Goal: Task Accomplishment & Management: Manage account settings

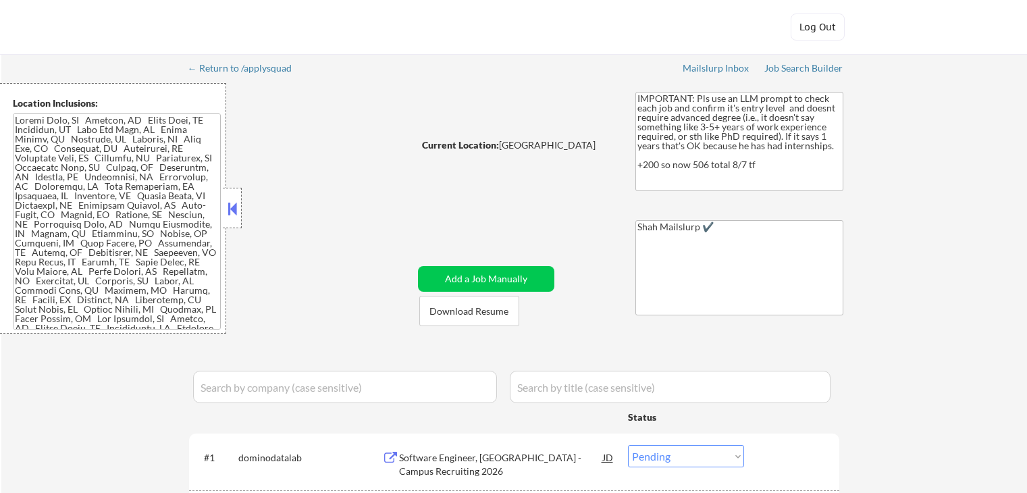
select select ""pending""
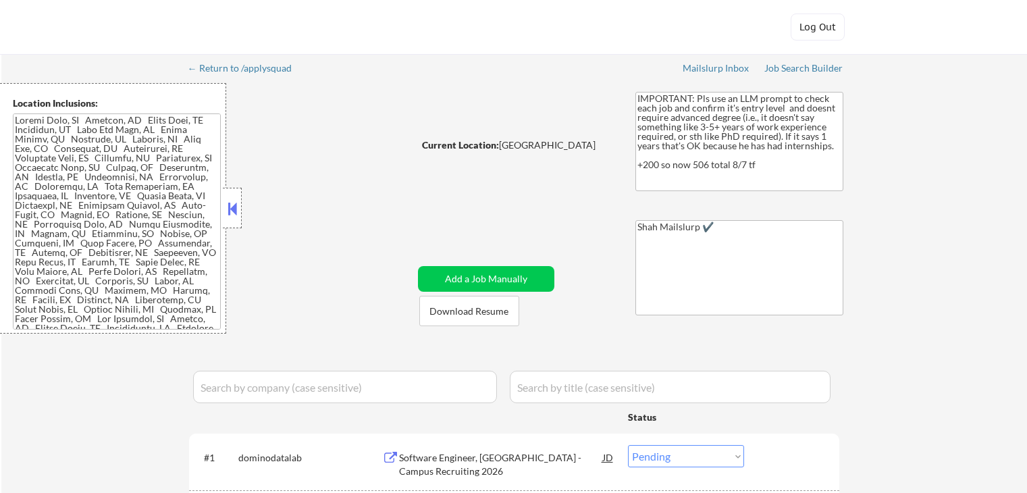
select select ""pending""
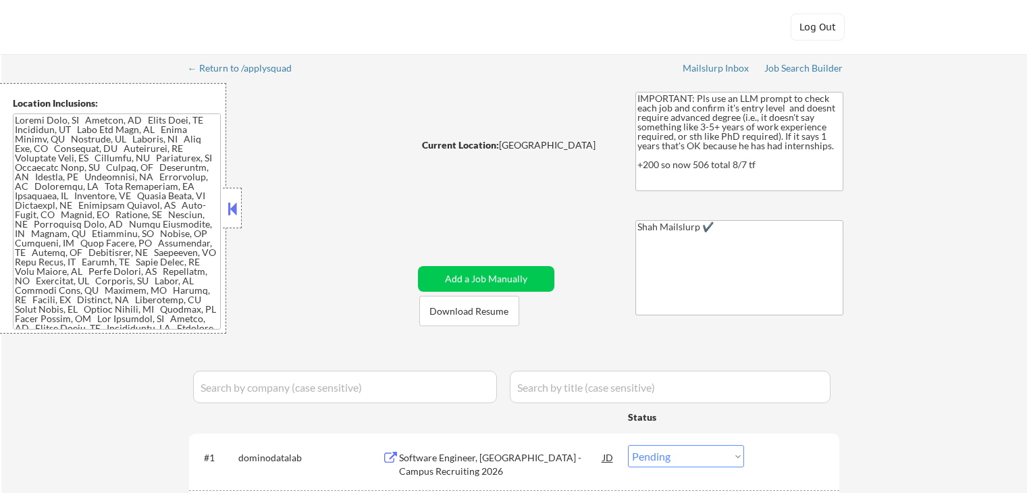
select select ""pending""
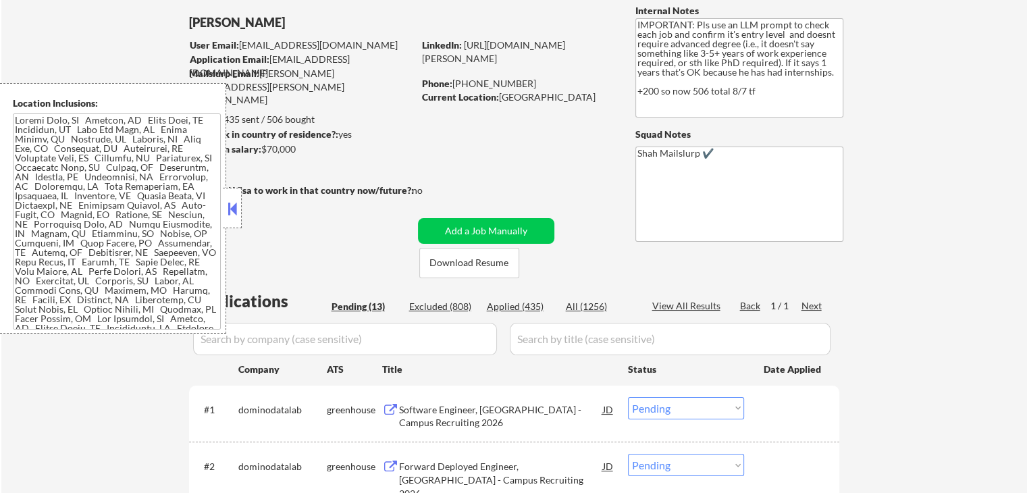
scroll to position [135, 0]
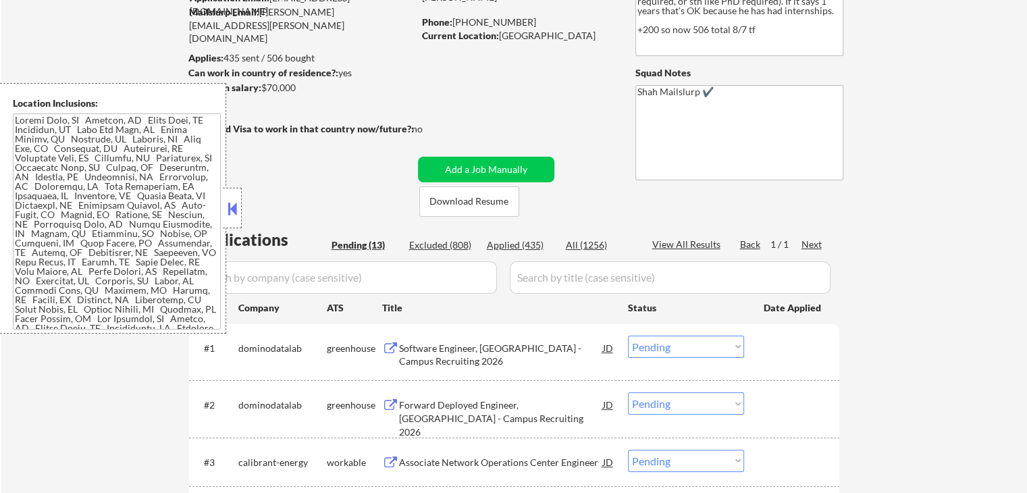
click at [230, 214] on button at bounding box center [232, 209] width 15 height 20
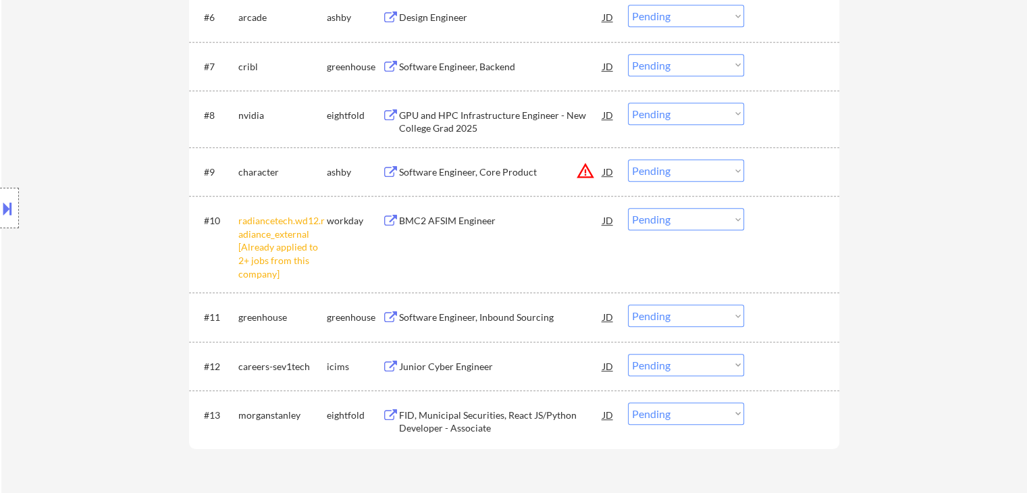
scroll to position [743, 0]
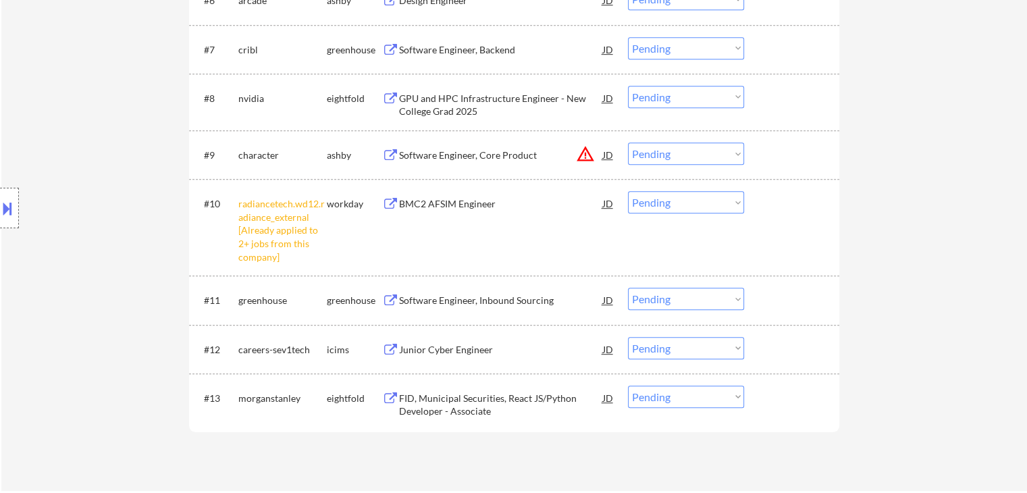
drag, startPoint x: 662, startPoint y: 201, endPoint x: 662, endPoint y: 209, distance: 7.5
click at [662, 201] on select "Choose an option... Pending Applied Excluded (Questions) Excluded (Expired) Exc…" at bounding box center [686, 202] width 116 height 22
click at [628, 191] on select "Choose an option... Pending Applied Excluded (Questions) Excluded (Expired) Exc…" at bounding box center [686, 202] width 116 height 22
select select ""pending""
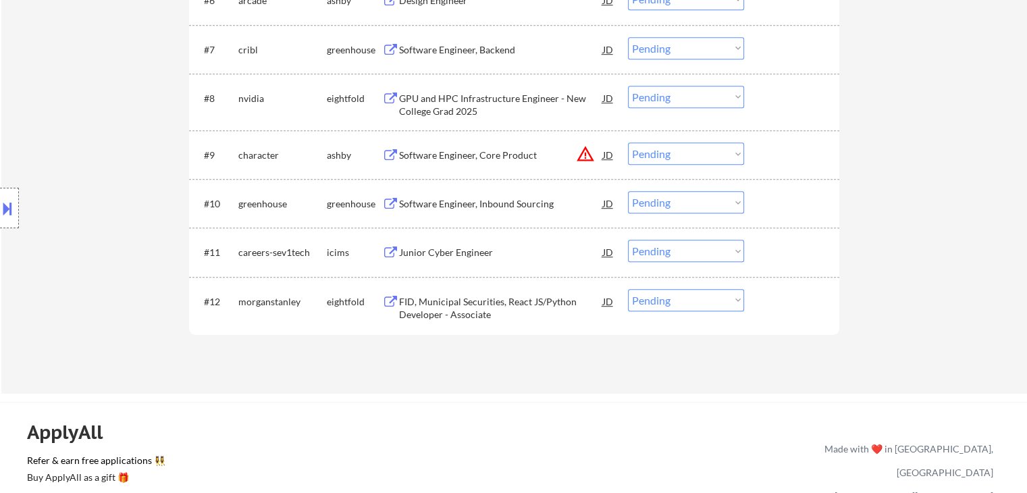
click at [581, 152] on button "warning_amber" at bounding box center [585, 154] width 19 height 19
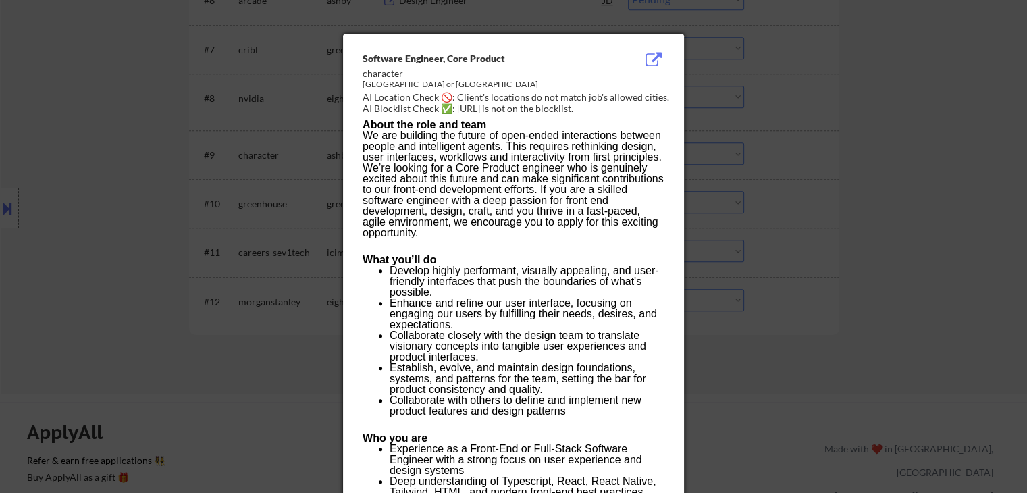
click at [849, 166] on div at bounding box center [513, 246] width 1027 height 493
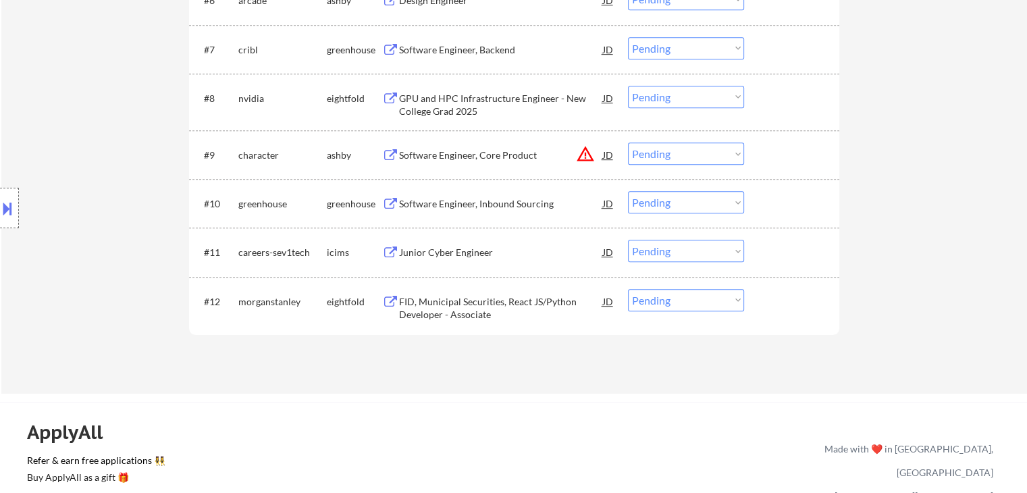
click at [2, 209] on button at bounding box center [7, 208] width 15 height 22
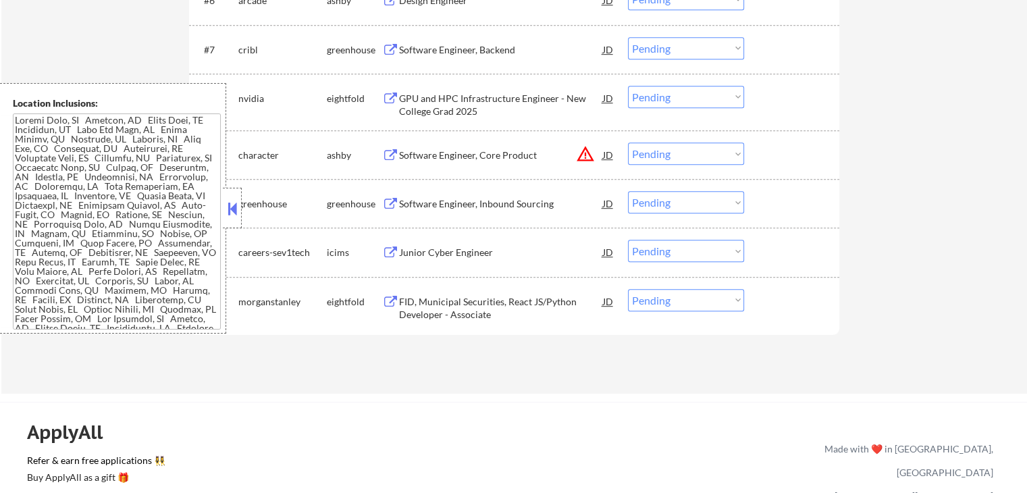
click at [113, 240] on textarea at bounding box center [117, 221] width 208 height 216
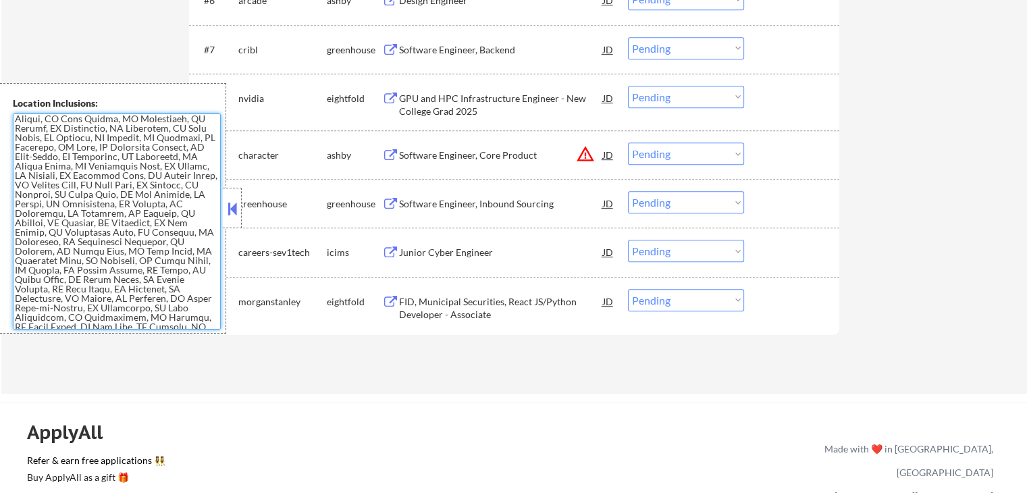
scroll to position [270, 0]
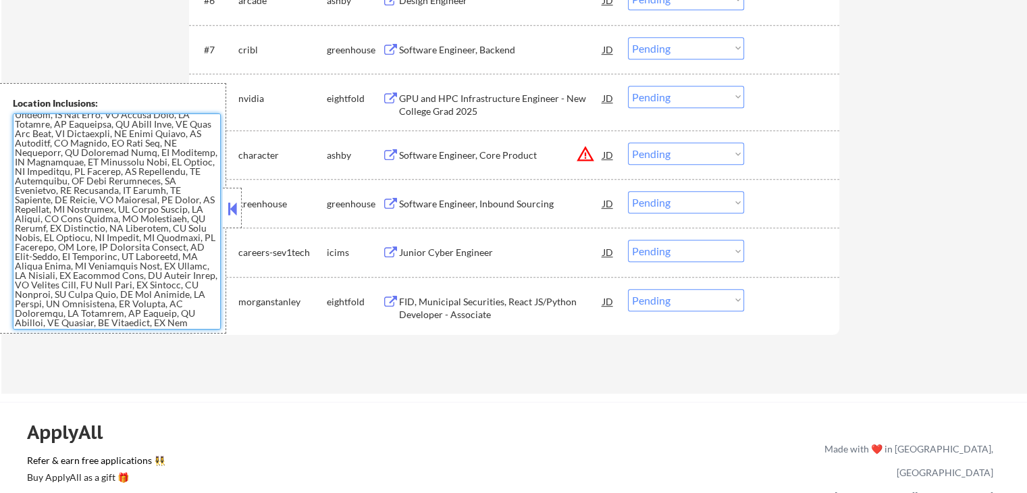
click at [240, 208] on div at bounding box center [232, 208] width 19 height 41
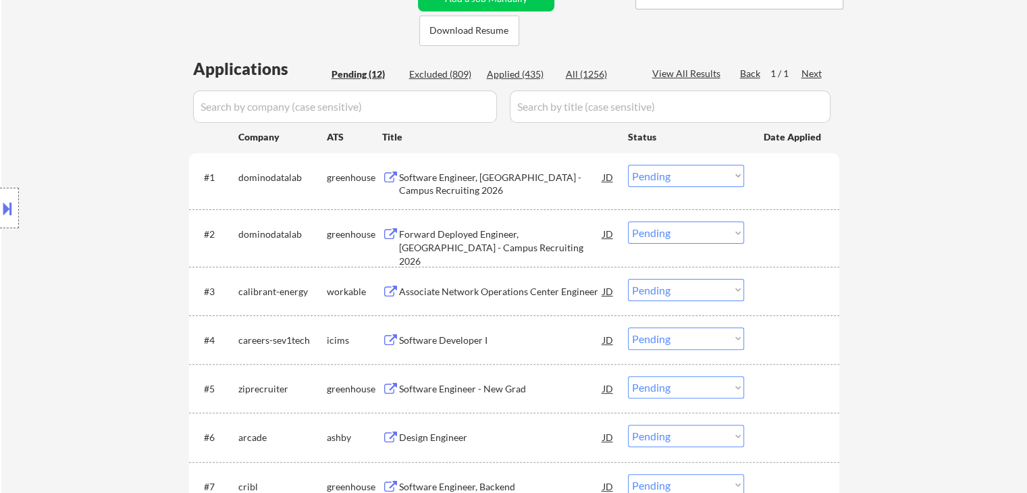
scroll to position [203, 0]
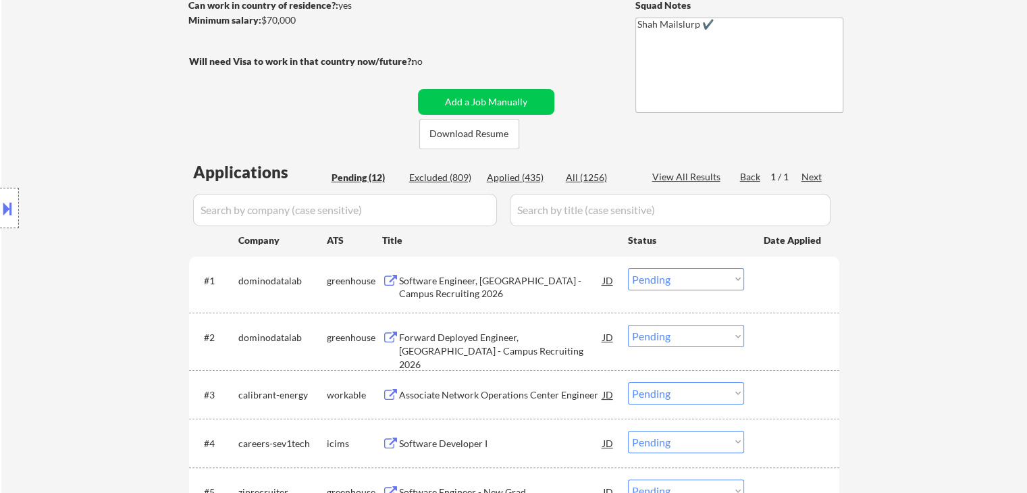
click at [469, 284] on div "Software Engineer, [GEOGRAPHIC_DATA] - Campus Recruiting 2026" at bounding box center [501, 287] width 204 height 26
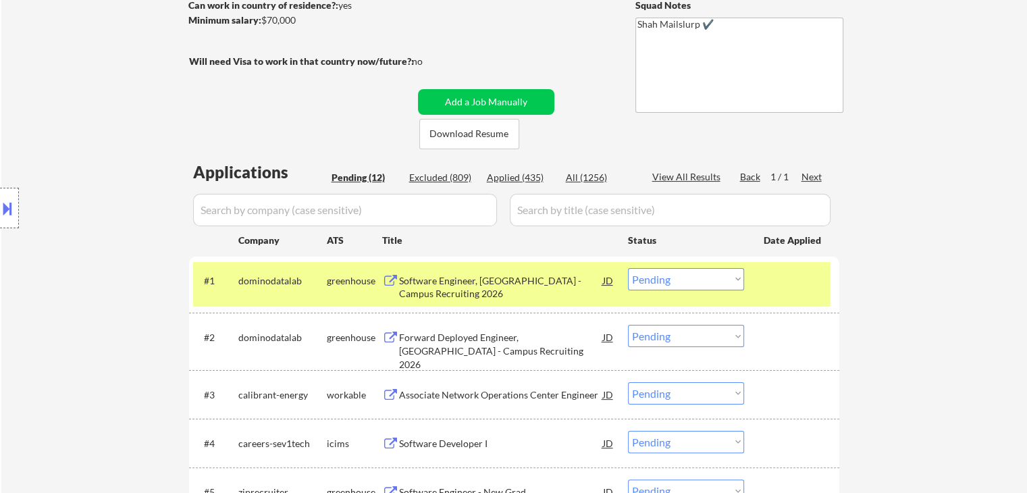
click at [465, 337] on div "Forward Deployed Engineer, [GEOGRAPHIC_DATA] - Campus Recruiting 2026" at bounding box center [501, 351] width 204 height 40
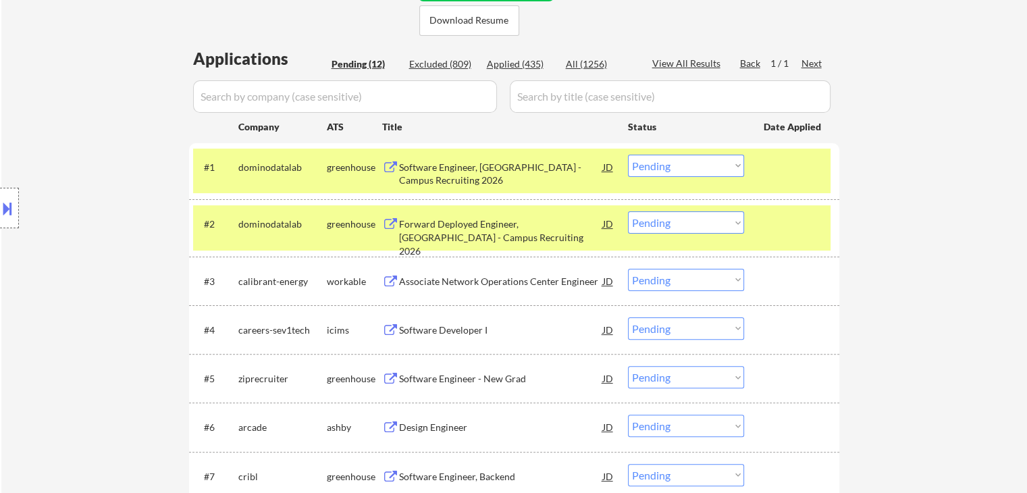
scroll to position [338, 0]
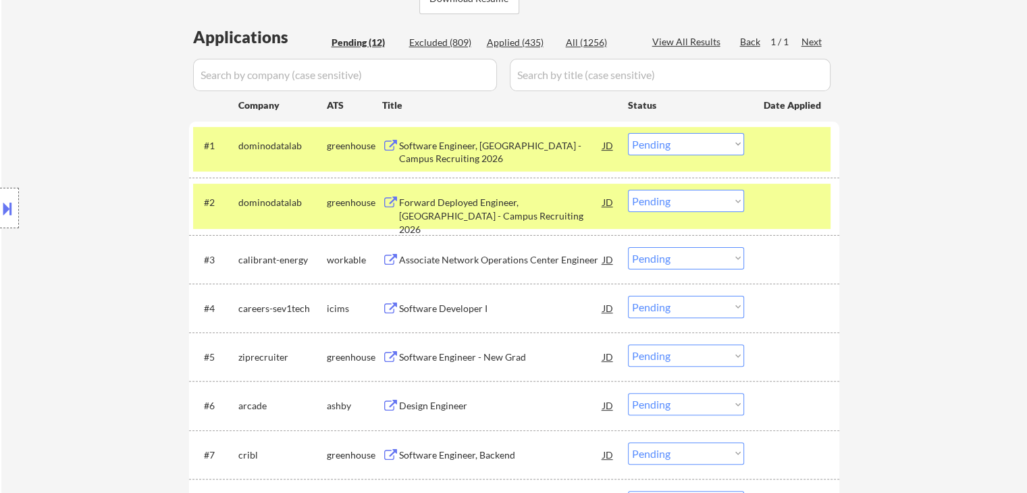
drag, startPoint x: 449, startPoint y: 257, endPoint x: 444, endPoint y: 299, distance: 42.1
click at [449, 257] on div "Associate Network Operations Center Engineer" at bounding box center [501, 260] width 204 height 14
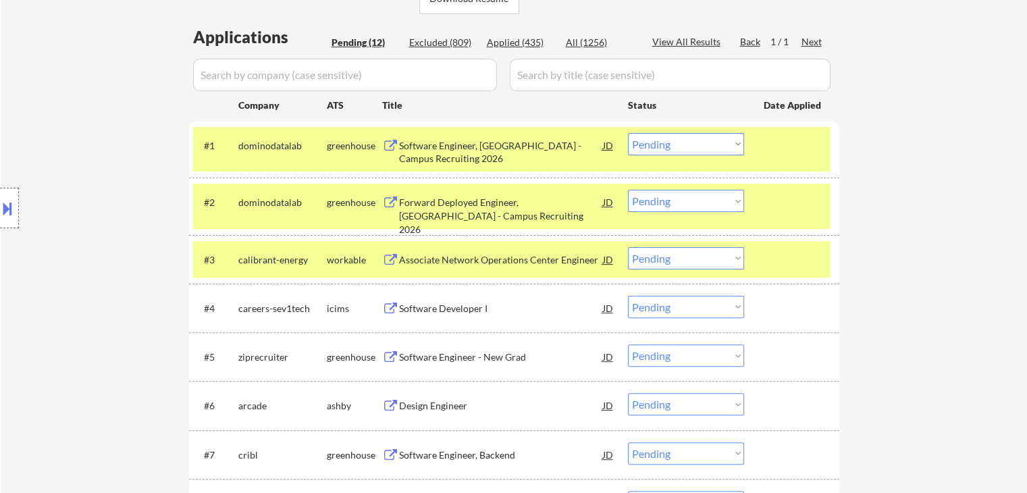
drag, startPoint x: 440, startPoint y: 310, endPoint x: 436, endPoint y: 376, distance: 66.3
click at [440, 310] on div "Software Developer I" at bounding box center [501, 309] width 204 height 14
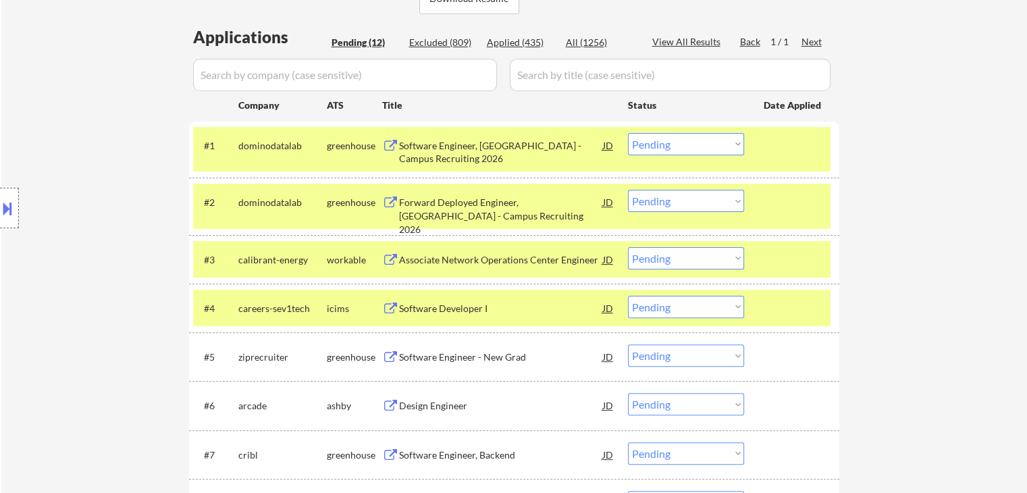
click at [433, 364] on div "Software Engineer - New Grad" at bounding box center [501, 356] width 204 height 24
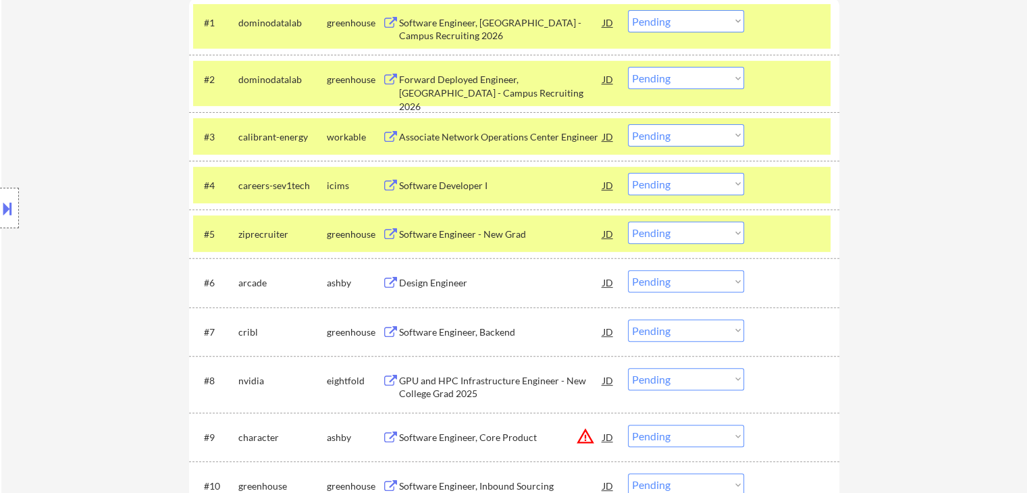
scroll to position [473, 0]
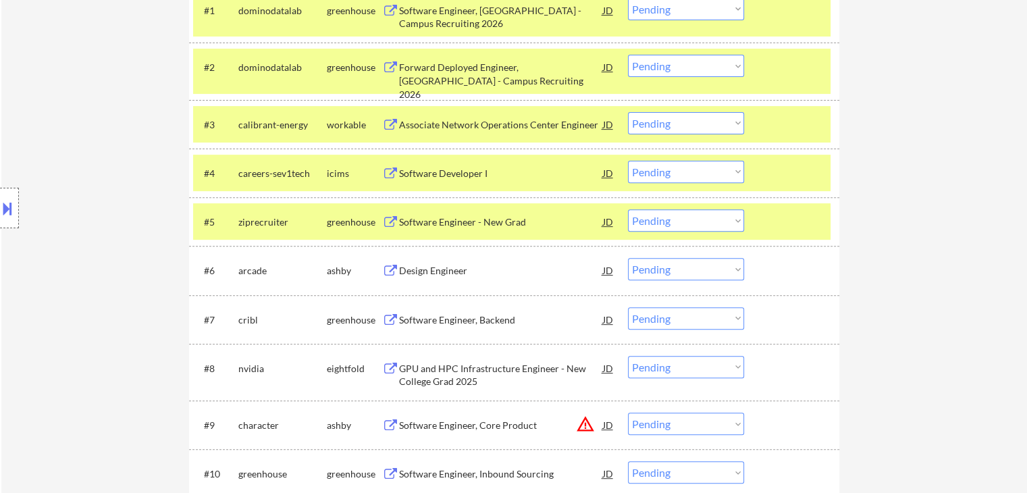
click at [393, 256] on div "#6 arcade [PERSON_NAME] Design Engineer [PERSON_NAME] an option... Pending Appl…" at bounding box center [512, 270] width 638 height 36
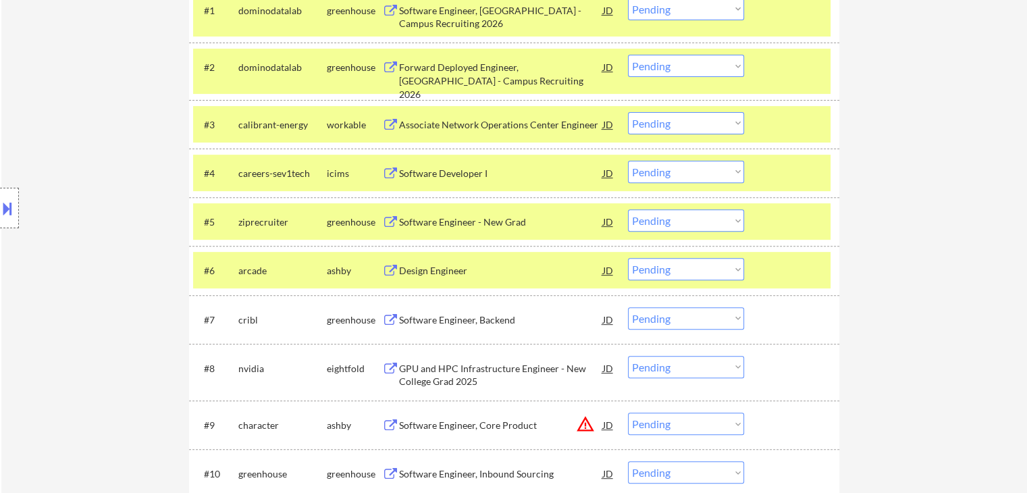
click at [421, 272] on div "Design Engineer" at bounding box center [501, 271] width 204 height 14
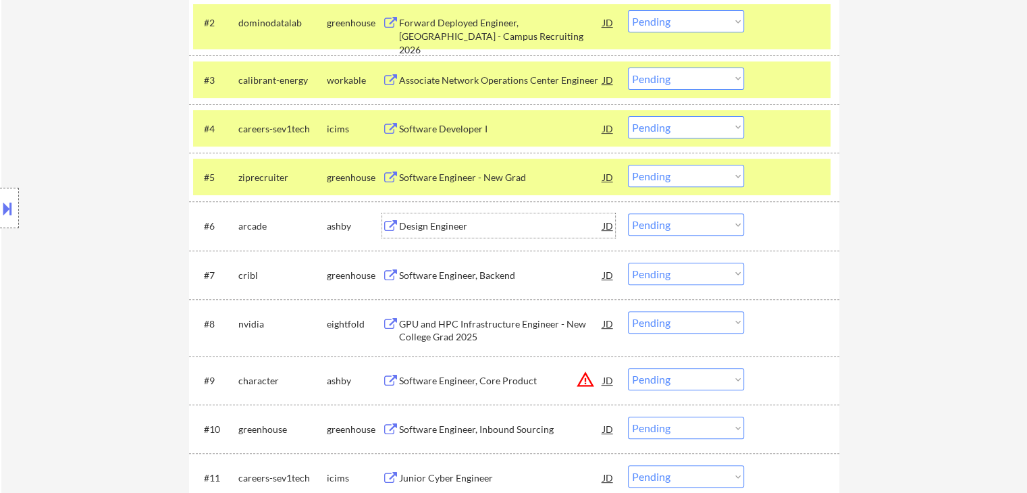
scroll to position [540, 0]
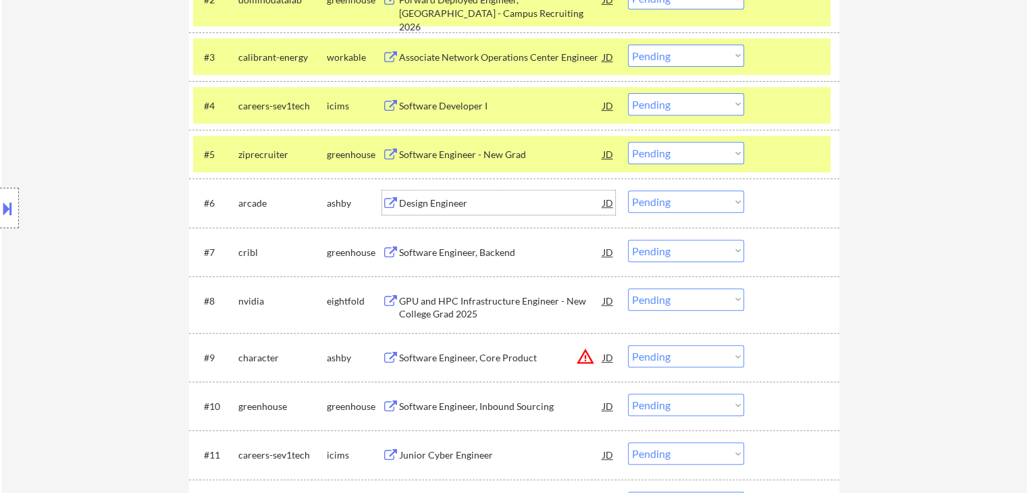
click at [419, 249] on div "Software Engineer, Backend" at bounding box center [501, 253] width 204 height 14
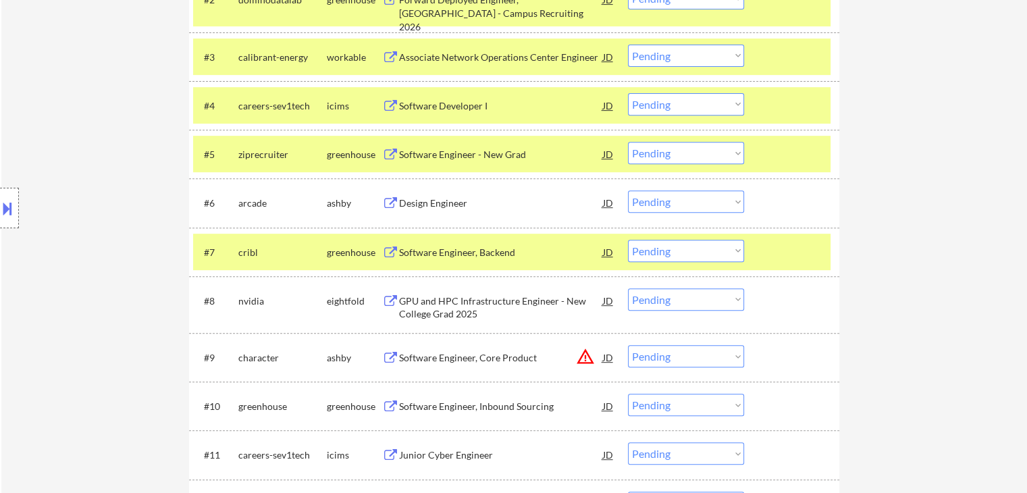
click at [413, 303] on div "GPU and HPC Infrastructure Engineer - New College Grad 2025" at bounding box center [501, 307] width 204 height 26
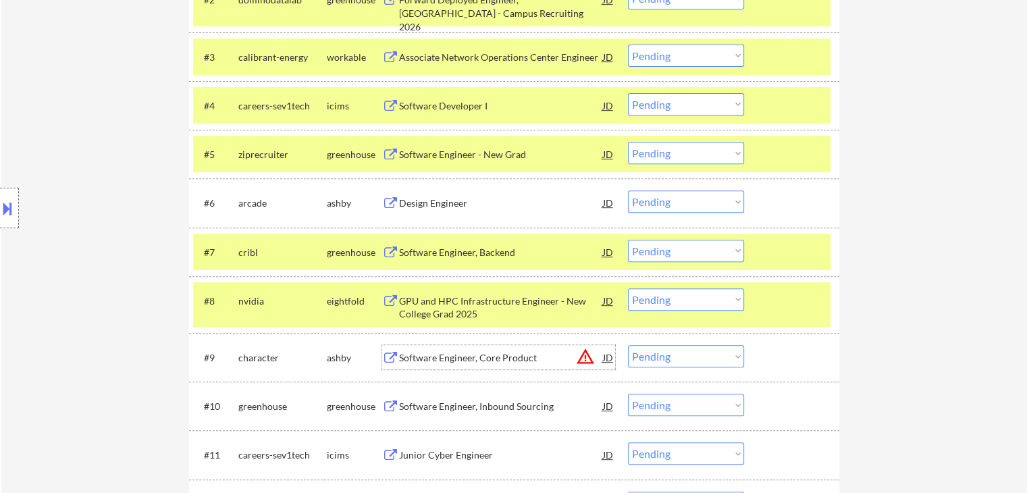
click at [432, 355] on div "Software Engineer, Core Product" at bounding box center [501, 358] width 204 height 14
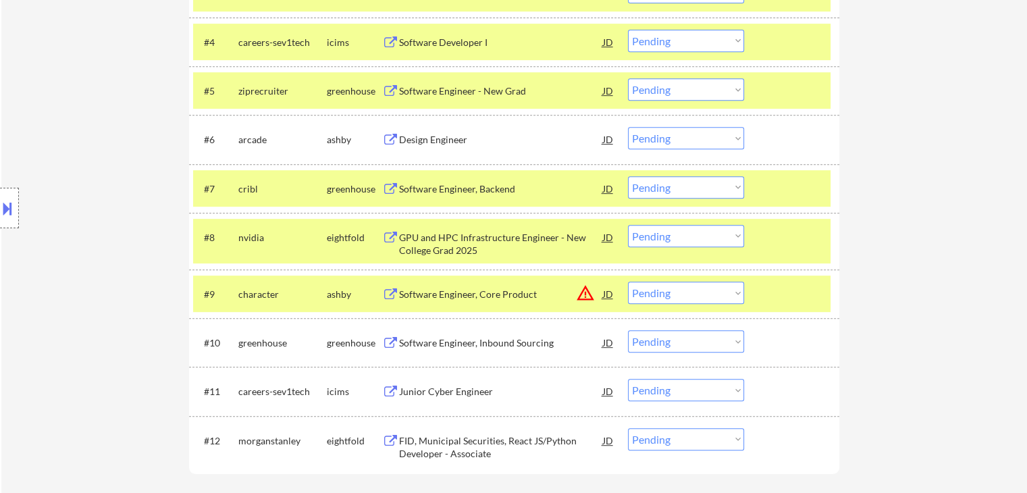
scroll to position [675, 0]
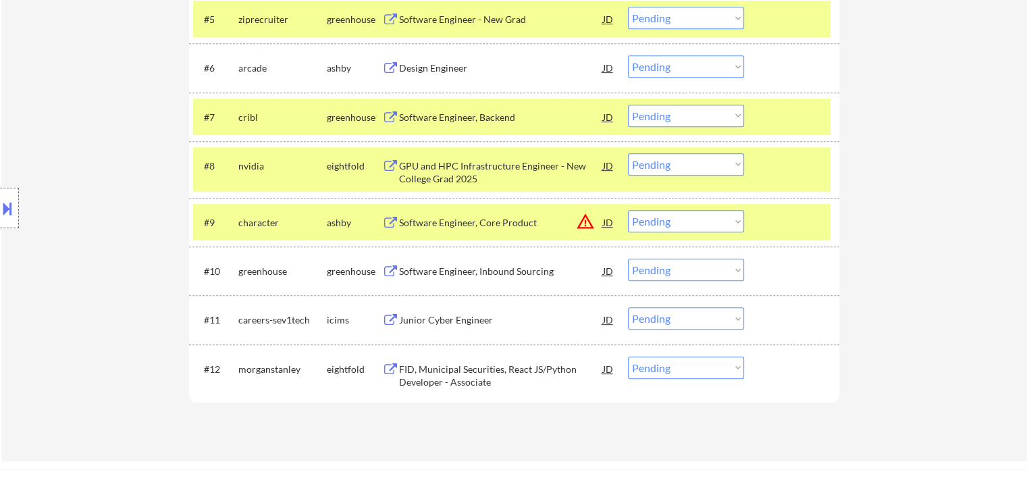
click at [437, 265] on div "Software Engineer, Inbound Sourcing" at bounding box center [501, 272] width 204 height 14
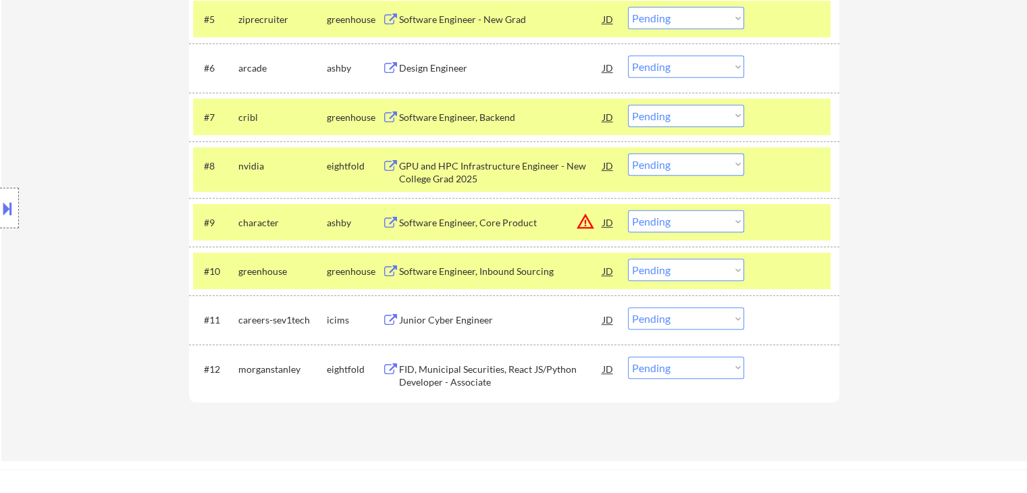
click at [440, 317] on div "Junior Cyber Engineer" at bounding box center [501, 320] width 204 height 14
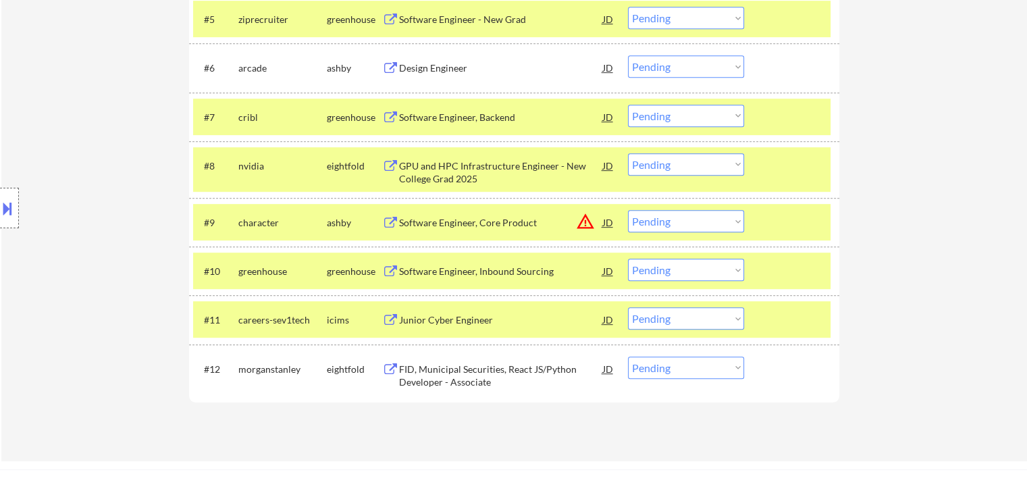
click at [440, 375] on div "FID, Municipal Securities, React JS/Python Developer - Associate" at bounding box center [501, 376] width 204 height 26
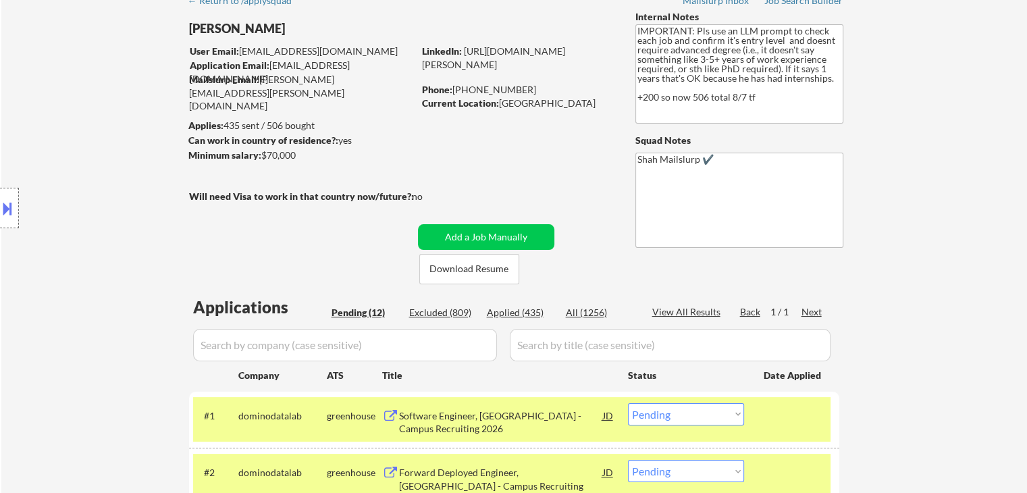
scroll to position [350, 0]
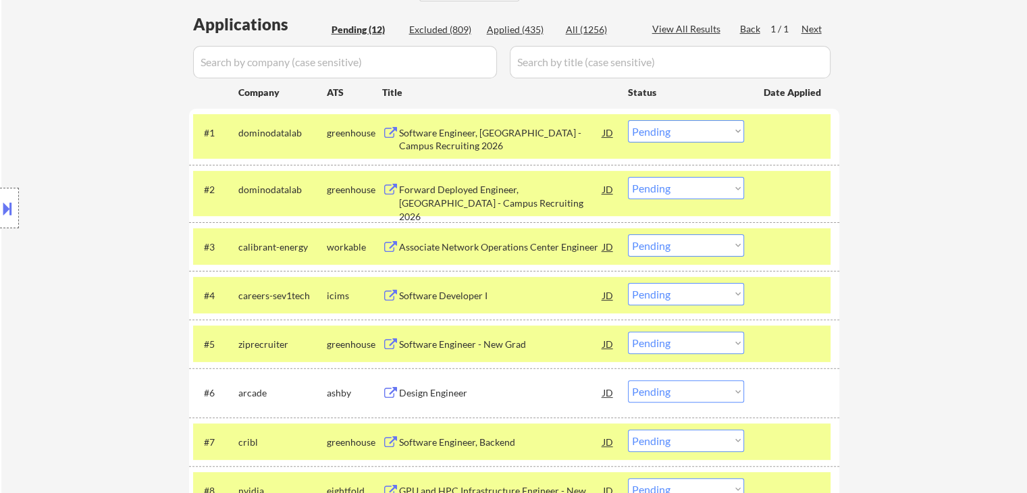
click at [662, 245] on select "Choose an option... Pending Applied Excluded (Questions) Excluded (Expired) Exc…" at bounding box center [686, 245] width 116 height 22
click at [628, 234] on select "Choose an option... Pending Applied Excluded (Questions) Excluded (Expired) Exc…" at bounding box center [686, 245] width 116 height 22
select select ""pending""
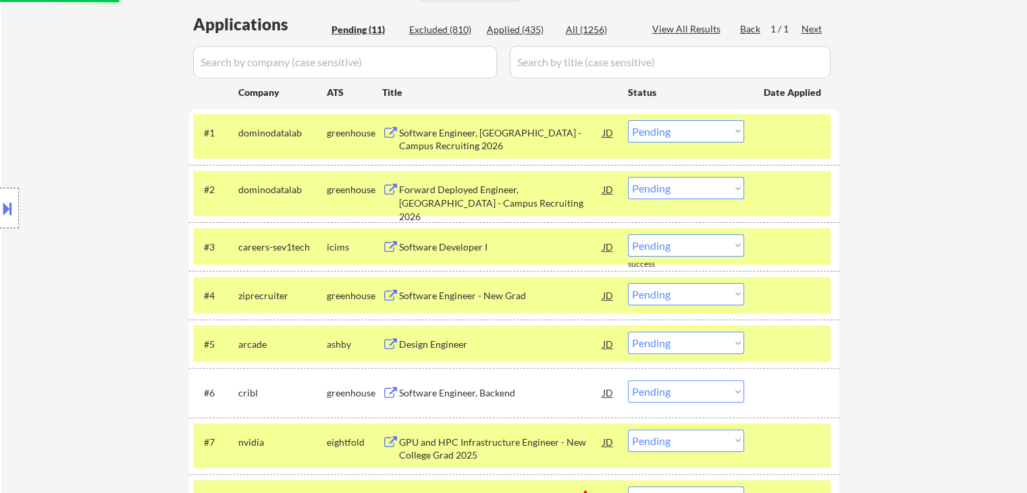
drag, startPoint x: 648, startPoint y: 130, endPoint x: 646, endPoint y: 138, distance: 9.0
click at [648, 130] on select "Choose an option... Pending Applied Excluded (Questions) Excluded (Expired) Exc…" at bounding box center [686, 131] width 116 height 22
click at [628, 120] on select "Choose an option... Pending Applied Excluded (Questions) Excluded (Expired) Exc…" at bounding box center [686, 131] width 116 height 22
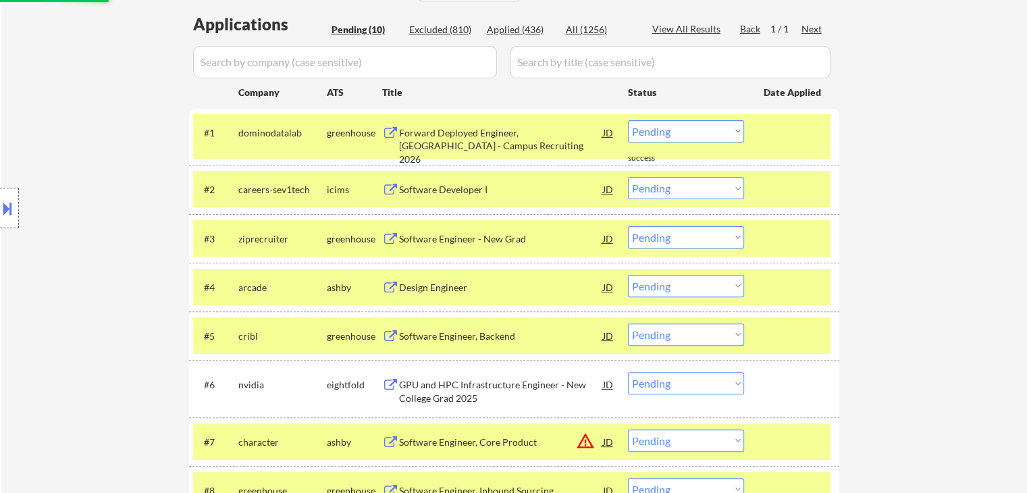
click at [656, 133] on select "Choose an option... Pending Applied Excluded (Questions) Excluded (Expired) Exc…" at bounding box center [686, 131] width 116 height 22
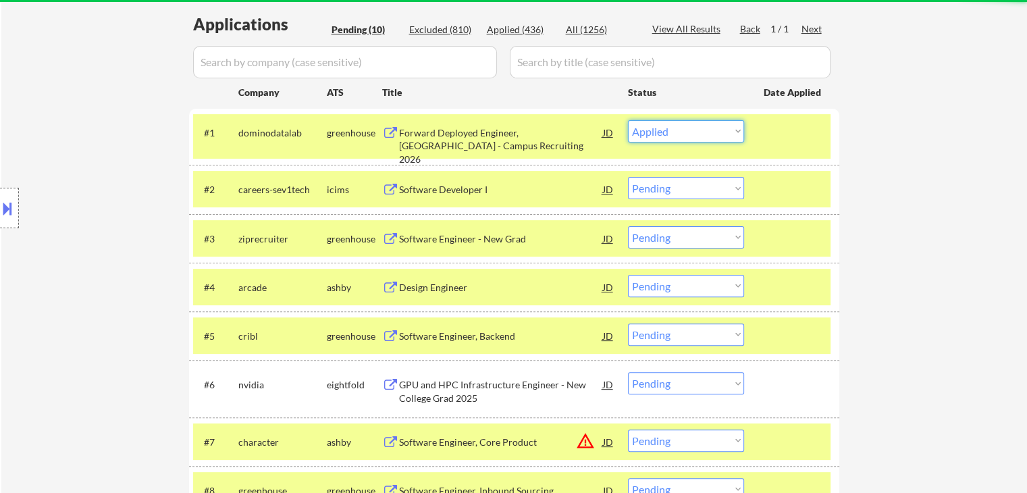
click at [628, 120] on select "Choose an option... Pending Applied Excluded (Questions) Excluded (Expired) Exc…" at bounding box center [686, 131] width 116 height 22
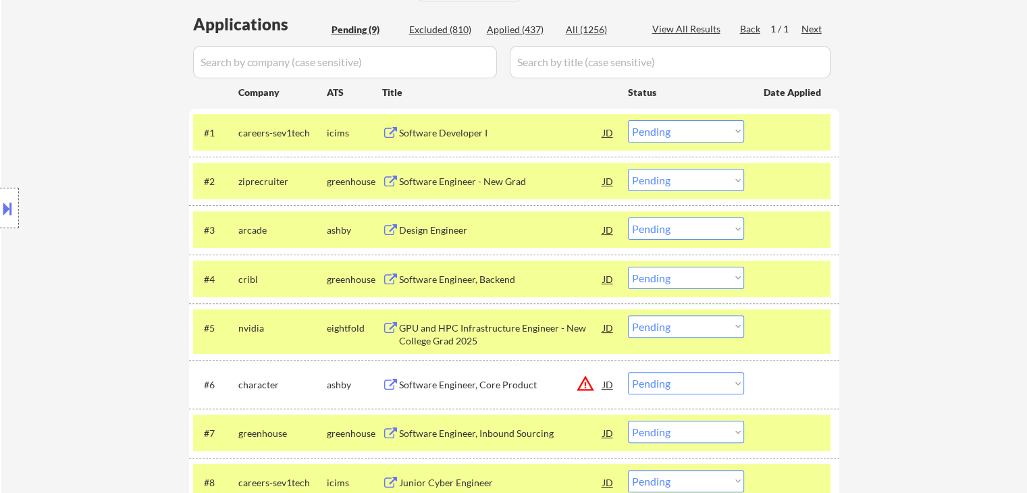
click at [96, 252] on div "Location Inclusions:" at bounding box center [121, 208] width 242 height 251
click at [691, 130] on select "Choose an option... Pending Applied Excluded (Questions) Excluded (Expired) Exc…" at bounding box center [686, 131] width 116 height 22
click at [628, 120] on select "Choose an option... Pending Applied Excluded (Questions) Excluded (Expired) Exc…" at bounding box center [686, 131] width 116 height 22
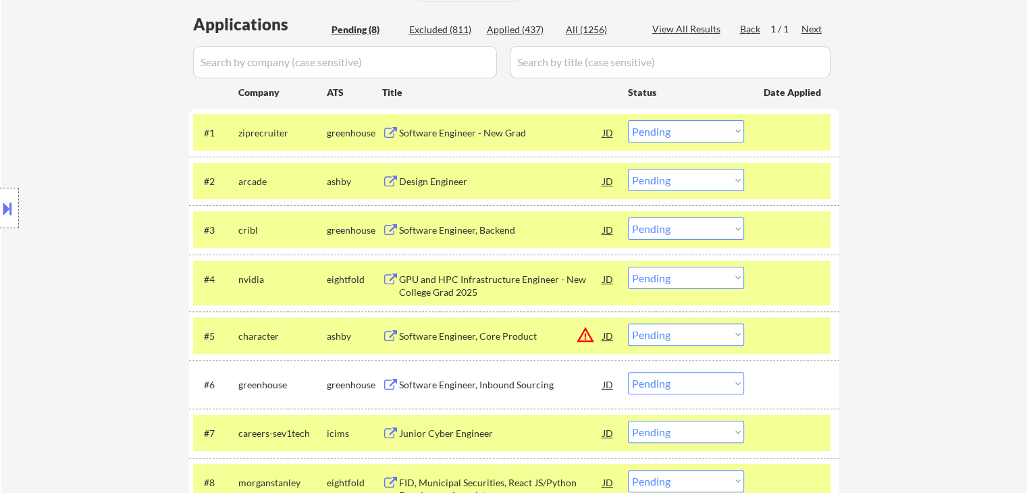
click at [0, 222] on div at bounding box center [9, 208] width 19 height 41
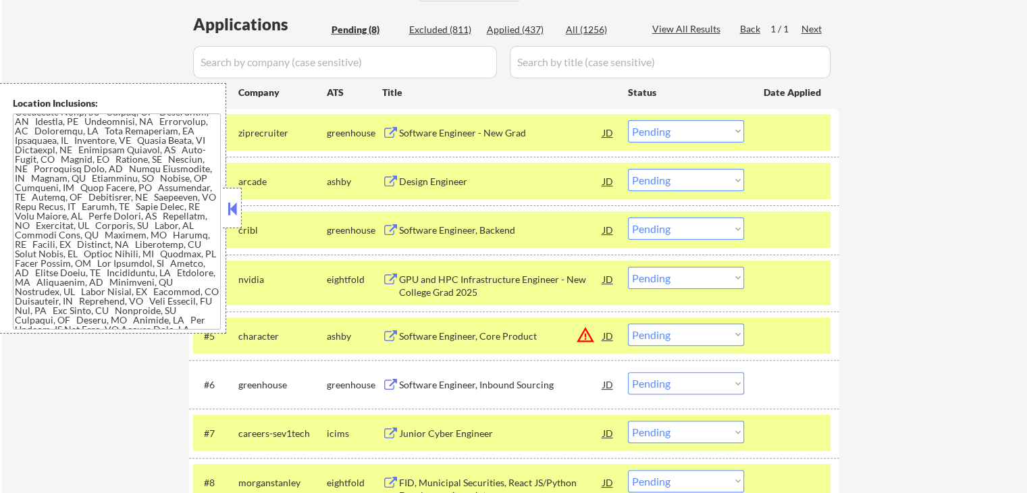
scroll to position [0, 0]
click at [738, 135] on select "Choose an option... Pending Applied Excluded (Questions) Excluded (Expired) Exc…" at bounding box center [686, 131] width 116 height 22
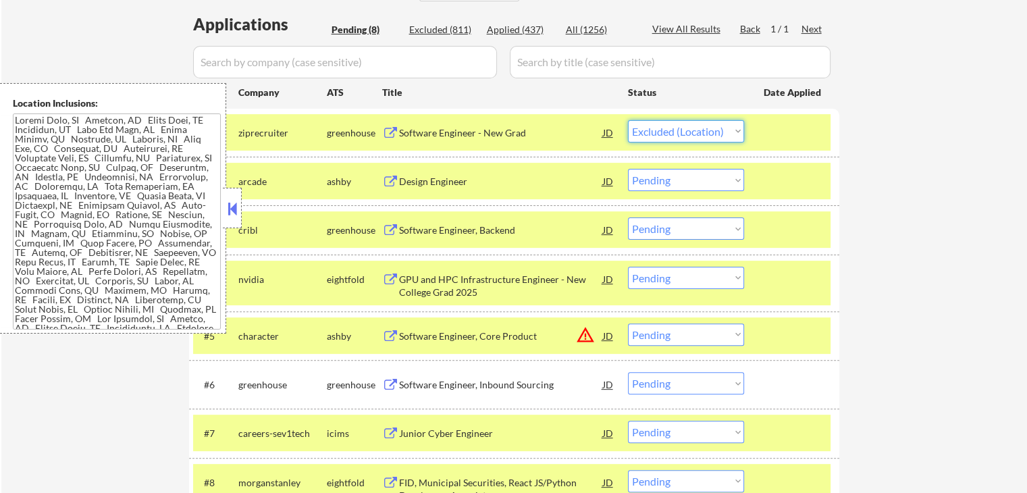
click at [628, 120] on select "Choose an option... Pending Applied Excluded (Questions) Excluded (Expired) Exc…" at bounding box center [686, 131] width 116 height 22
click at [237, 209] on button at bounding box center [232, 209] width 15 height 20
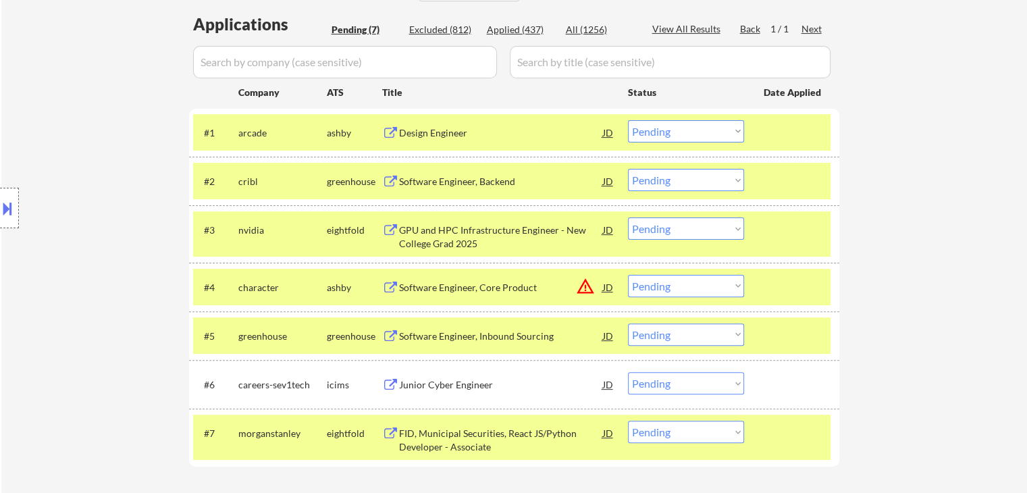
click at [656, 136] on select "Choose an option... Pending Applied Excluded (Questions) Excluded (Expired) Exc…" at bounding box center [686, 131] width 116 height 22
click at [628, 120] on select "Choose an option... Pending Applied Excluded (Questions) Excluded (Expired) Exc…" at bounding box center [686, 131] width 116 height 22
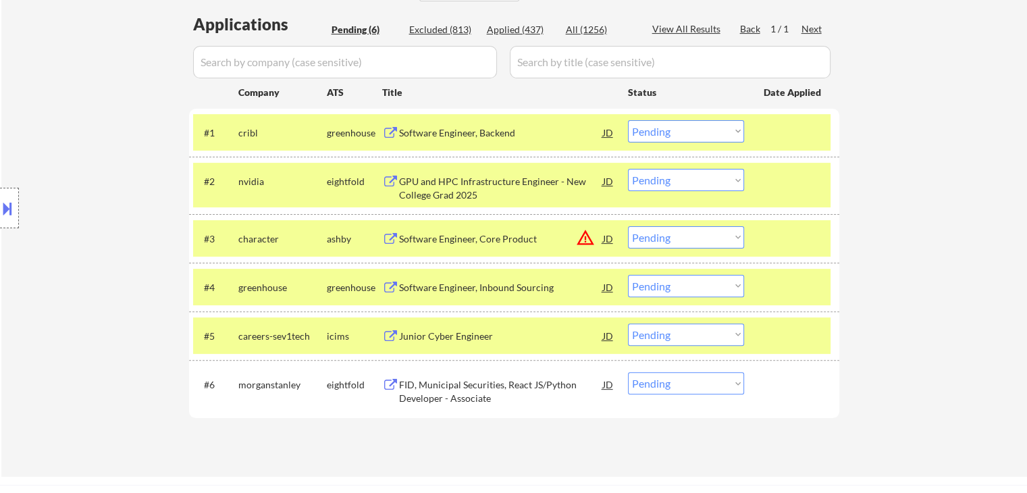
click at [658, 136] on select "Choose an option... Pending Applied Excluded (Questions) Excluded (Expired) Exc…" at bounding box center [686, 131] width 116 height 22
click at [628, 120] on select "Choose an option... Pending Applied Excluded (Questions) Excluded (Expired) Exc…" at bounding box center [686, 131] width 116 height 22
select select ""pending""
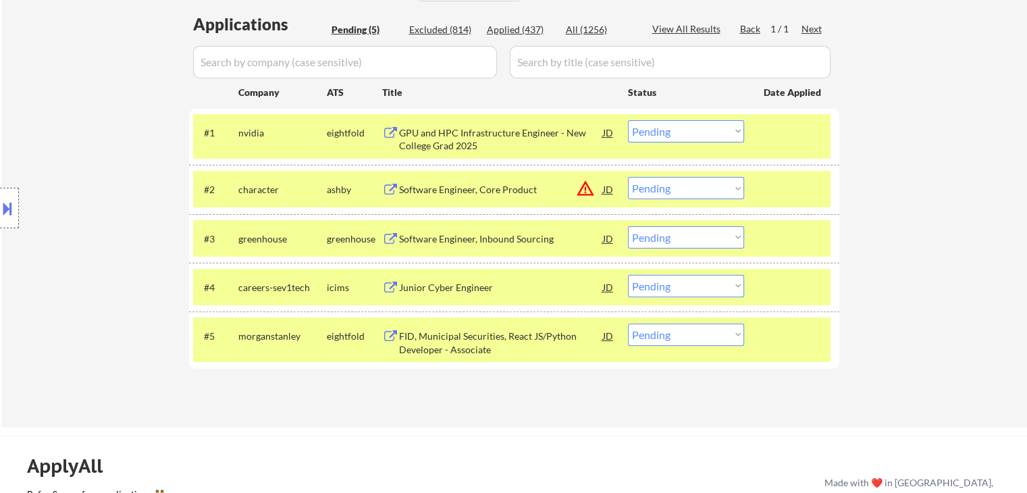
click at [659, 190] on select "Choose an option... Pending Applied Excluded (Questions) Excluded (Expired) Exc…" at bounding box center [686, 188] width 116 height 22
click at [628, 177] on select "Choose an option... Pending Applied Excluded (Questions) Excluded (Expired) Exc…" at bounding box center [686, 188] width 116 height 22
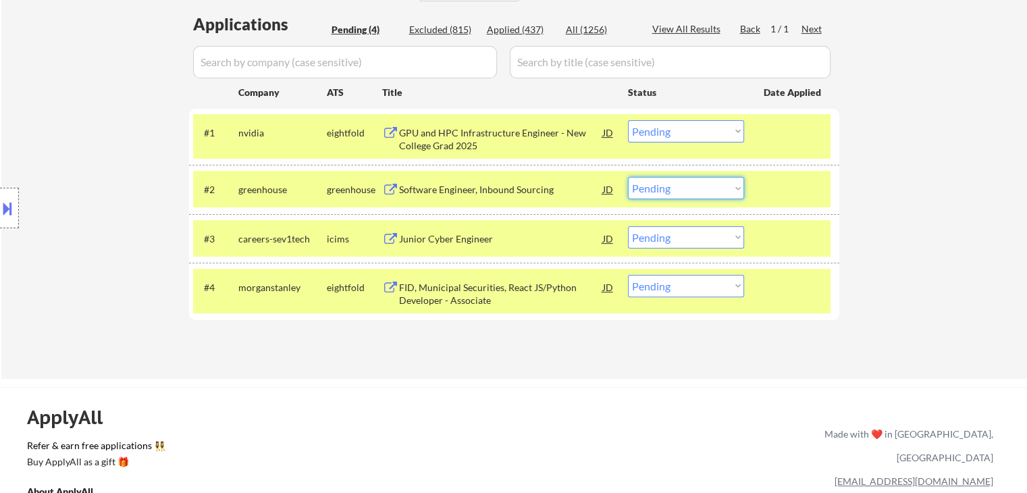
drag, startPoint x: 673, startPoint y: 182, endPoint x: 671, endPoint y: 197, distance: 14.3
click at [673, 182] on select "Choose an option... Pending Applied Excluded (Questions) Excluded (Expired) Exc…" at bounding box center [686, 188] width 116 height 22
click at [628, 177] on select "Choose an option... Pending Applied Excluded (Questions) Excluded (Expired) Exc…" at bounding box center [686, 188] width 116 height 22
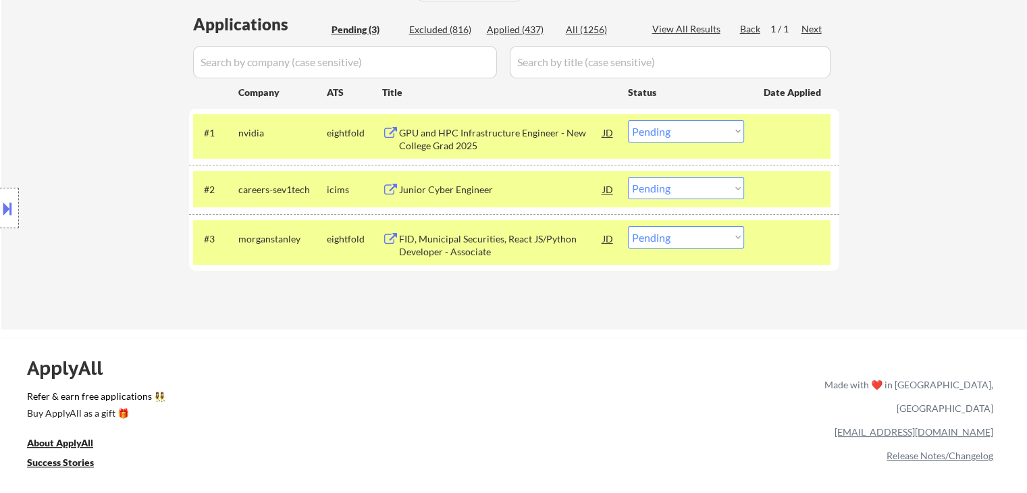
click at [667, 187] on select "Choose an option... Pending Applied Excluded (Questions) Excluded (Expired) Exc…" at bounding box center [686, 188] width 116 height 22
click at [628, 177] on select "Choose an option... Pending Applied Excluded (Questions) Excluded (Expired) Exc…" at bounding box center [686, 188] width 116 height 22
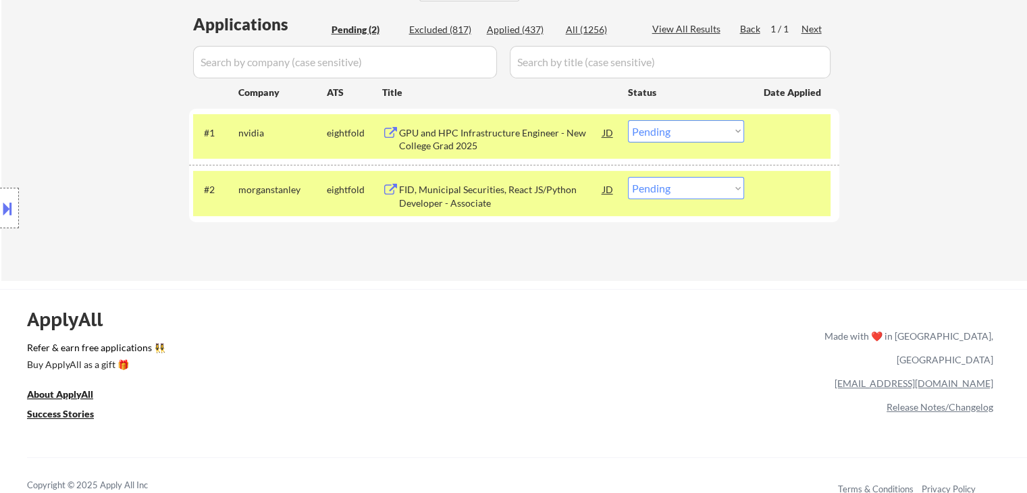
click at [11, 206] on button at bounding box center [7, 208] width 15 height 22
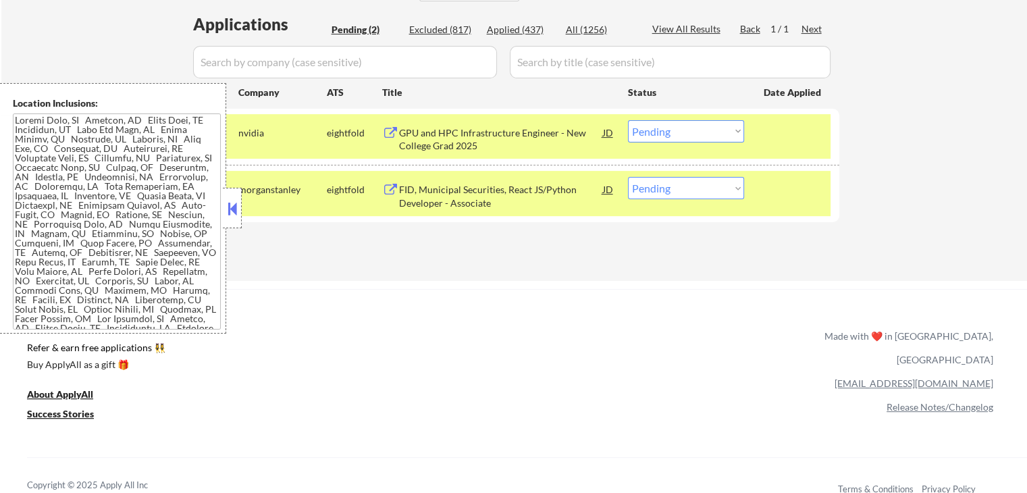
click at [66, 215] on textarea at bounding box center [117, 221] width 208 height 216
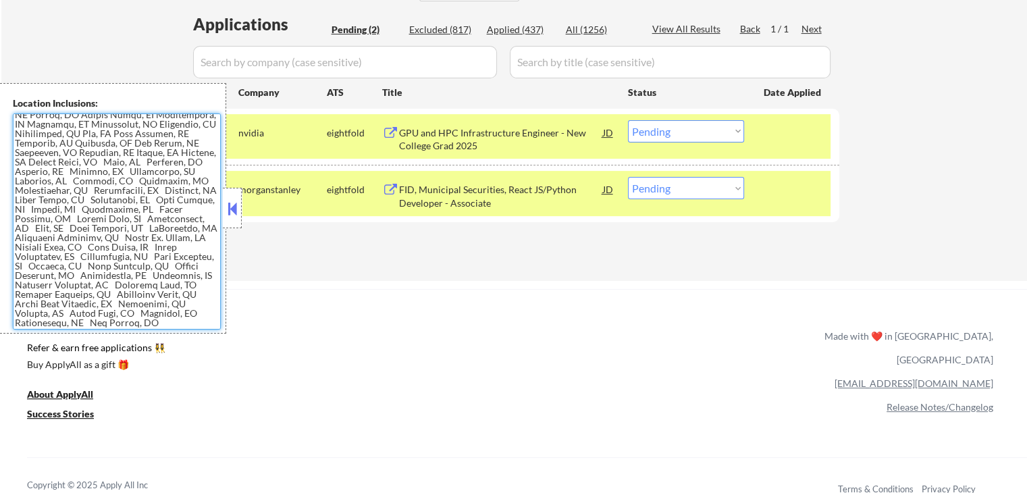
scroll to position [733, 0]
click at [230, 212] on button at bounding box center [232, 209] width 15 height 20
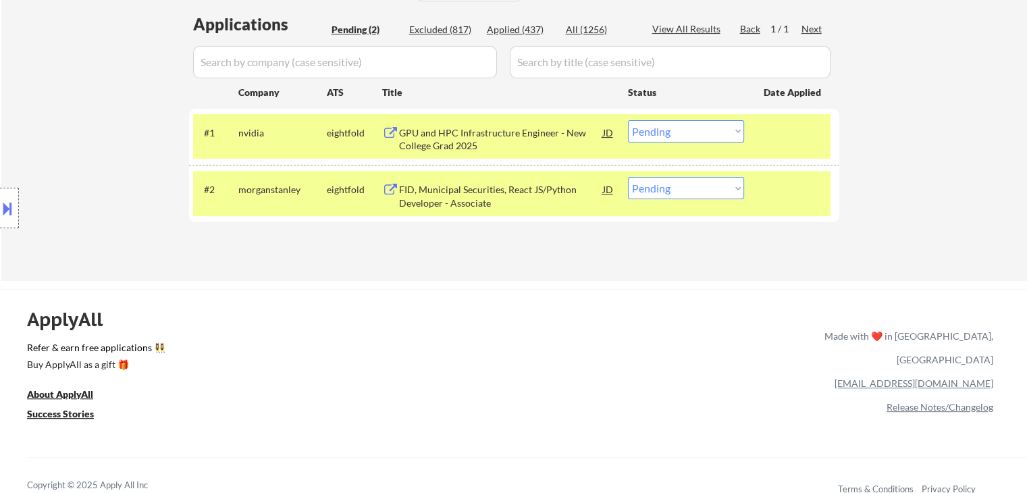
click at [710, 174] on div "#2 morganstanley eightfold FID, Municipal Securities, React JS/Python Developer…" at bounding box center [512, 193] width 638 height 45
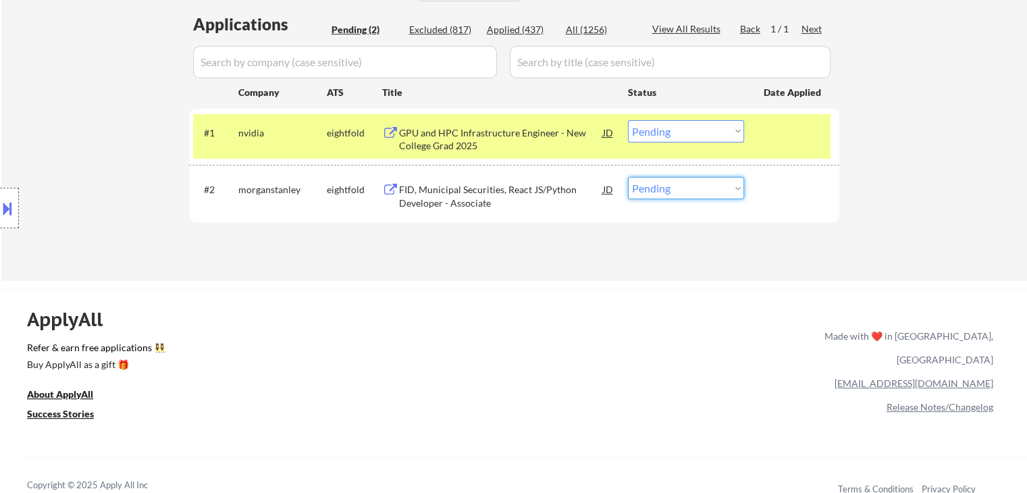
drag, startPoint x: 702, startPoint y: 188, endPoint x: 699, endPoint y: 195, distance: 7.3
click at [702, 188] on select "Choose an option... Pending Applied Excluded (Questions) Excluded (Expired) Exc…" at bounding box center [686, 188] width 116 height 22
select select ""excluded__bad_match_""
click at [628, 177] on select "Choose an option... Pending Applied Excluded (Questions) Excluded (Expired) Exc…" at bounding box center [686, 188] width 116 height 22
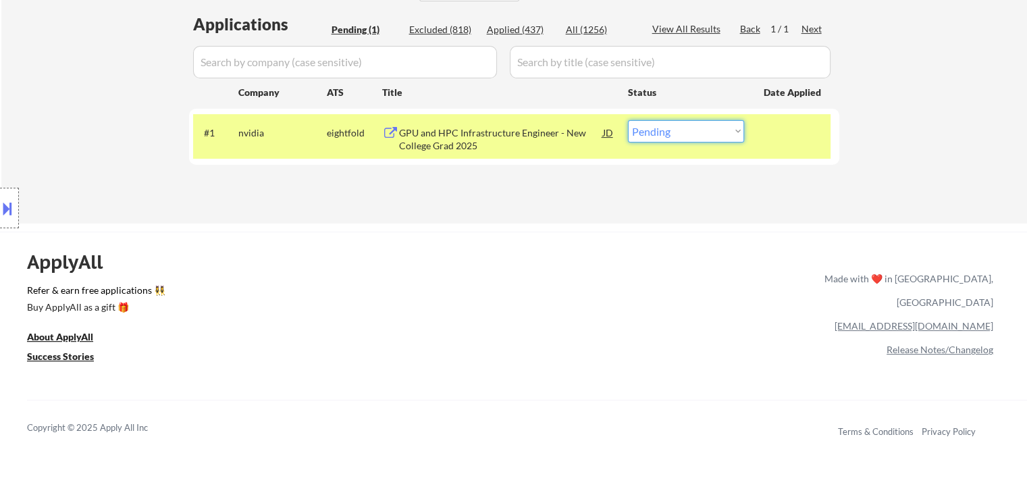
drag, startPoint x: 686, startPoint y: 129, endPoint x: 686, endPoint y: 136, distance: 7.4
click at [686, 128] on select "Choose an option... Pending Applied Excluded (Questions) Excluded (Expired) Exc…" at bounding box center [686, 131] width 116 height 22
select select ""applied""
click at [628, 120] on select "Choose an option... Pending Applied Excluded (Questions) Excluded (Expired) Exc…" at bounding box center [686, 131] width 116 height 22
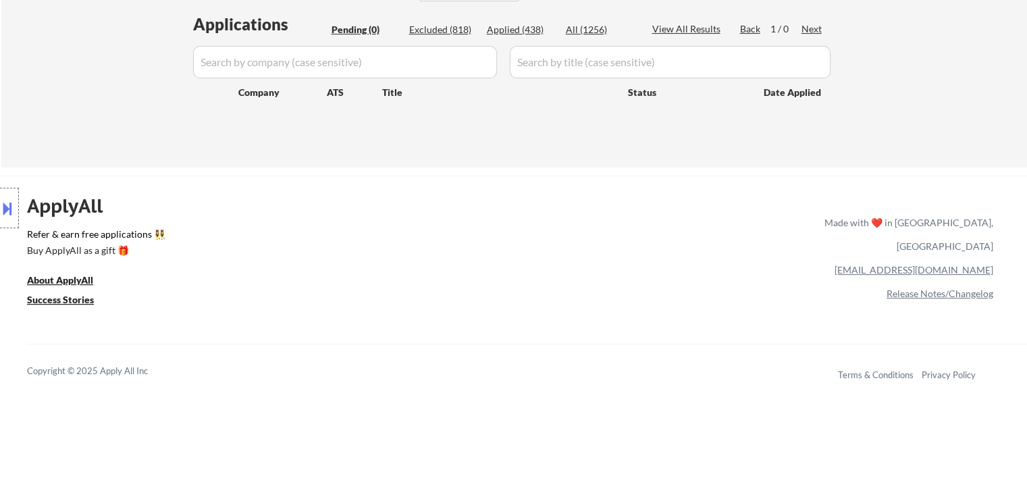
click at [159, 104] on div "Location Inclusions:" at bounding box center [121, 208] width 242 height 251
click at [151, 103] on div "Location Inclusions:" at bounding box center [121, 208] width 242 height 251
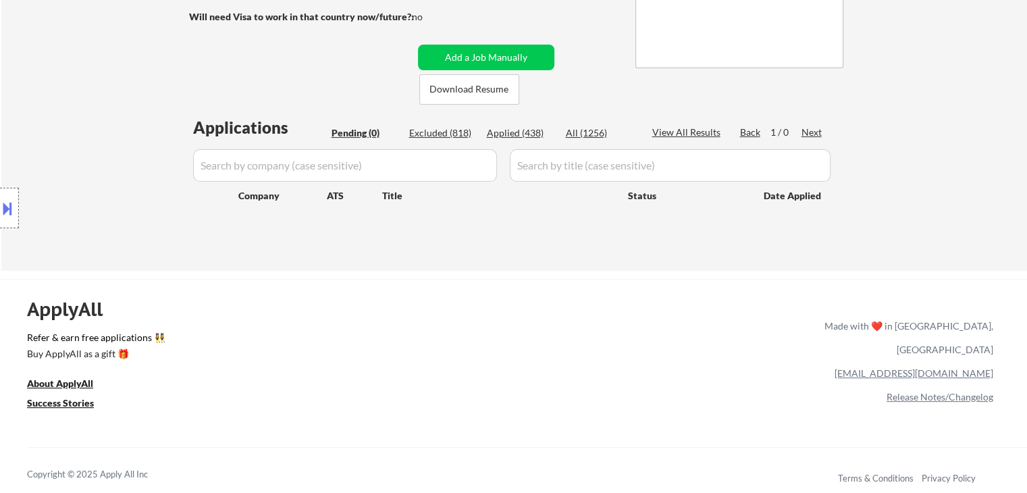
scroll to position [80, 0]
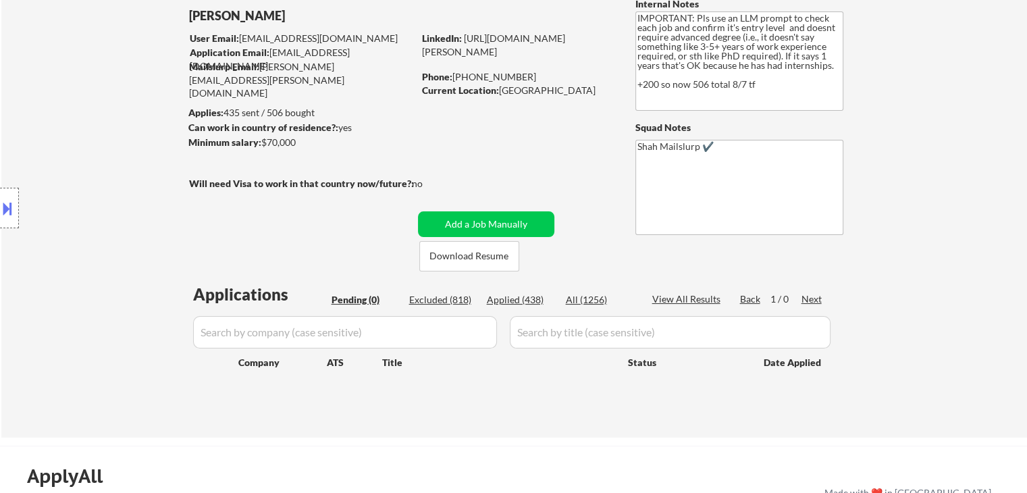
click at [527, 298] on div "Applied (438)" at bounding box center [521, 300] width 68 height 14
select select ""applied""
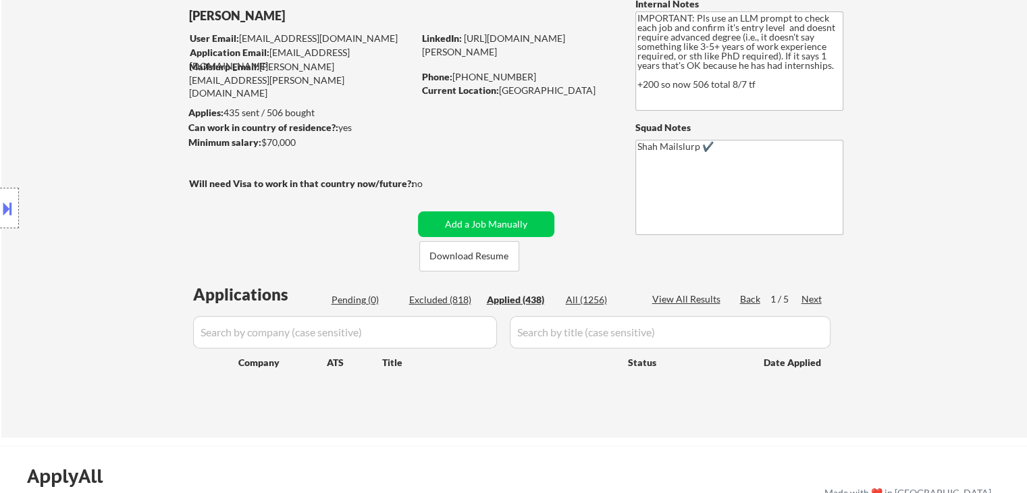
select select ""applied""
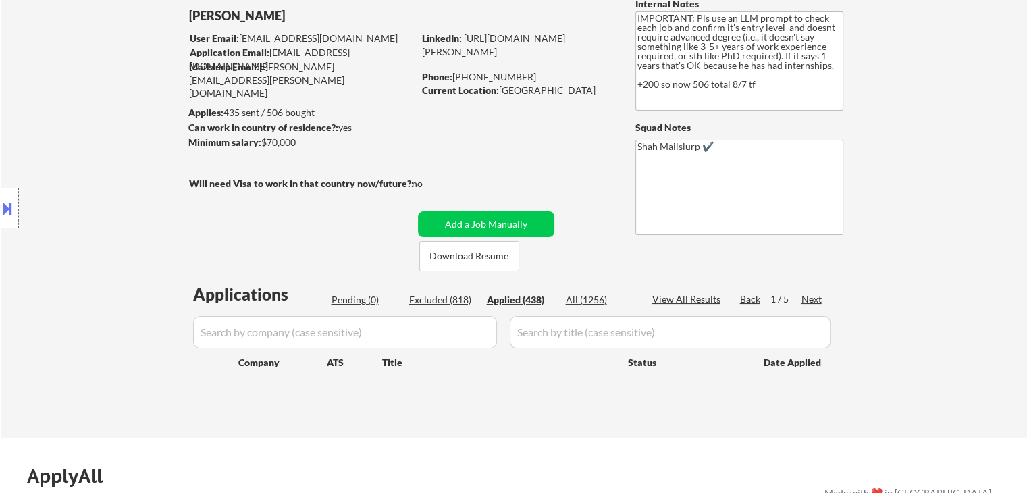
select select ""applied""
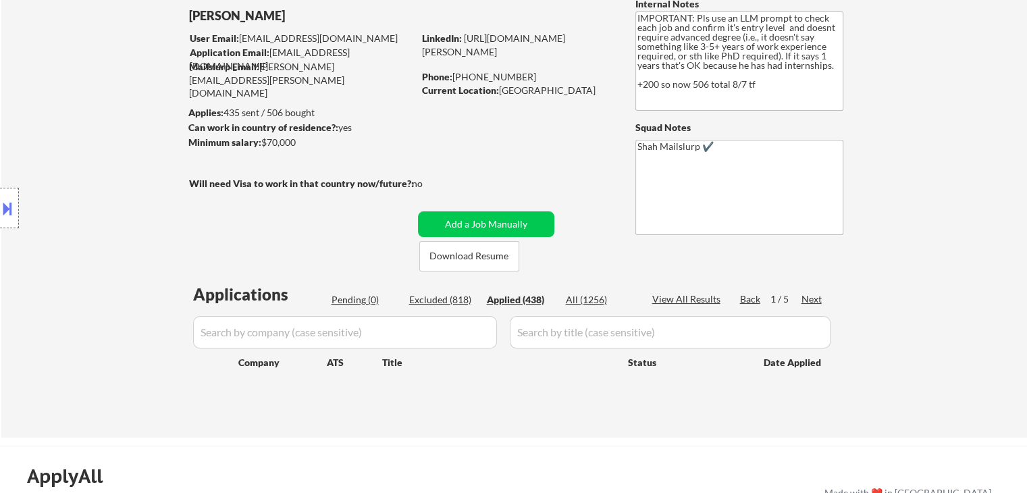
select select ""applied""
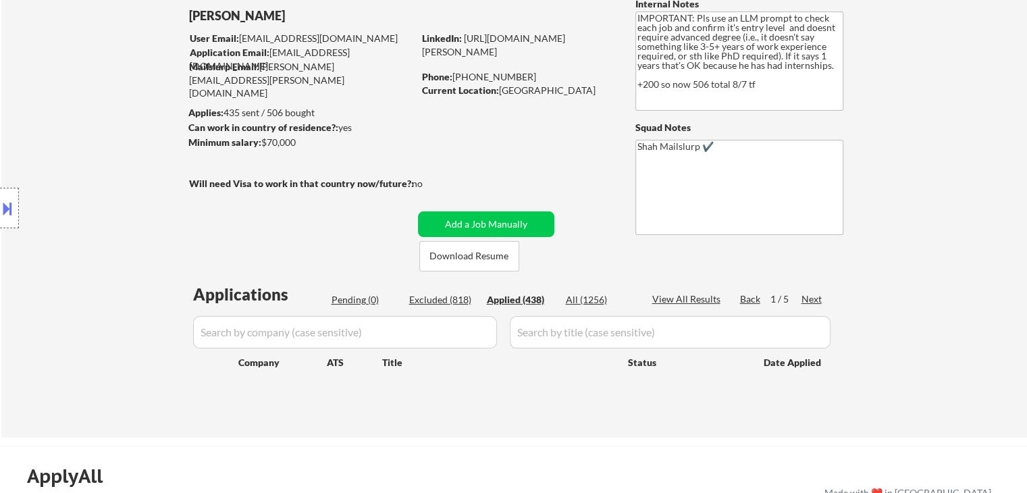
select select ""applied""
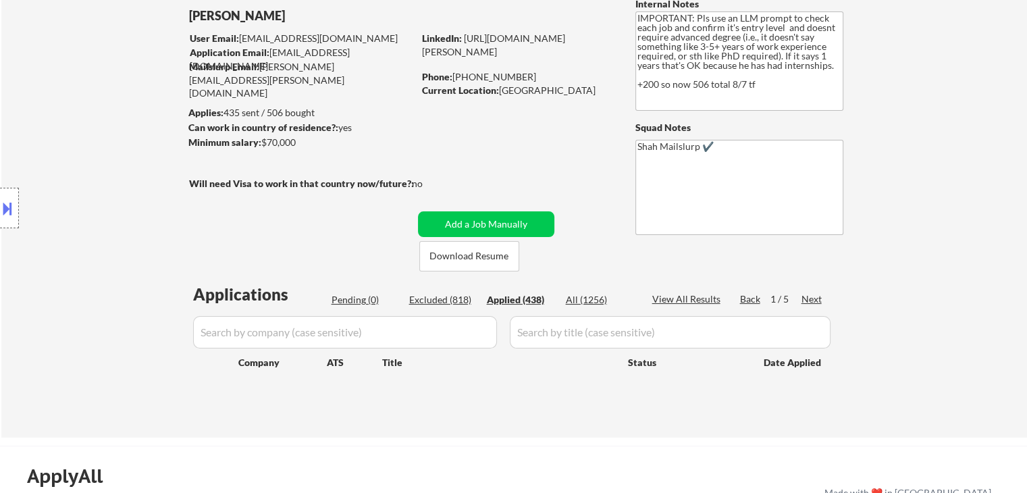
select select ""applied""
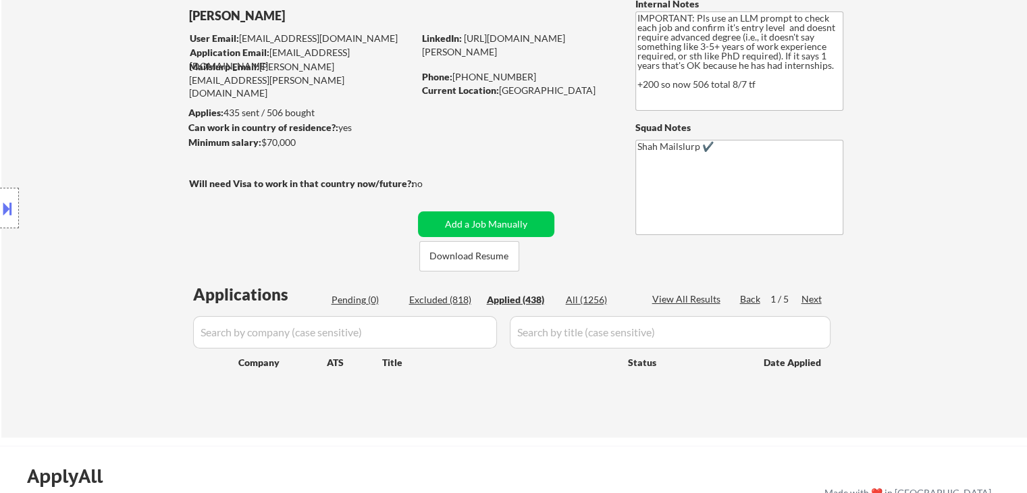
select select ""applied""
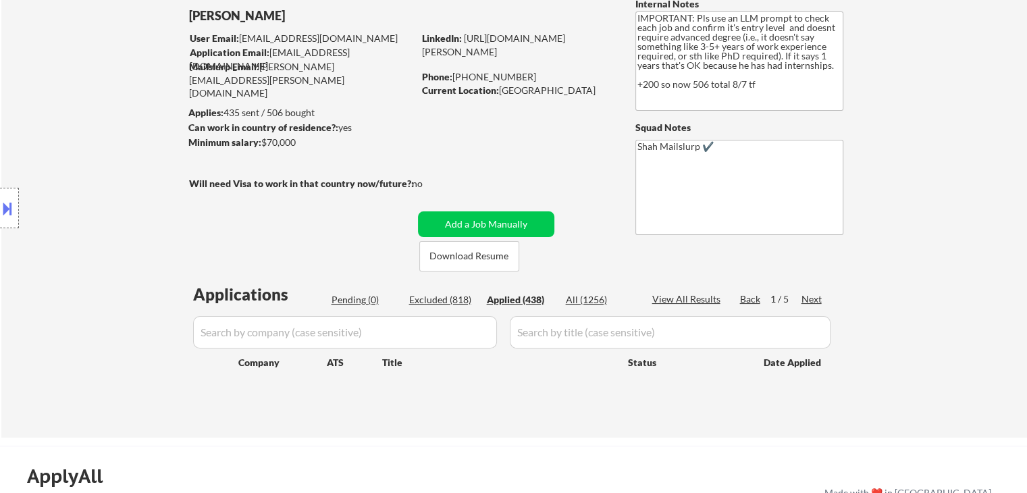
select select ""applied""
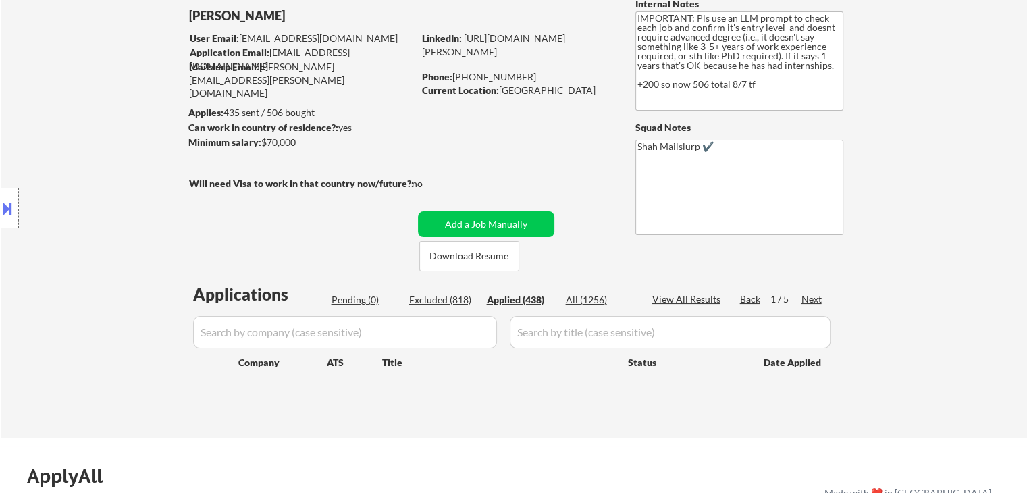
select select ""applied""
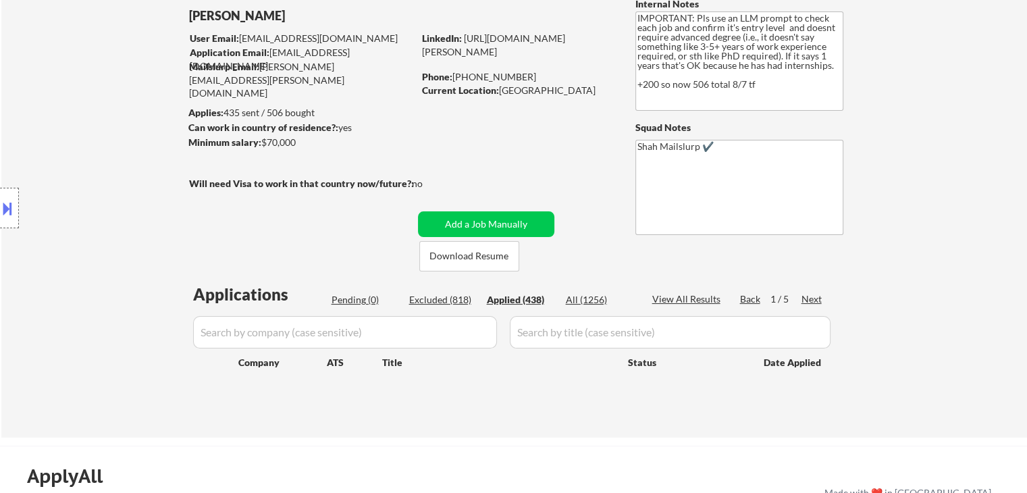
select select ""applied""
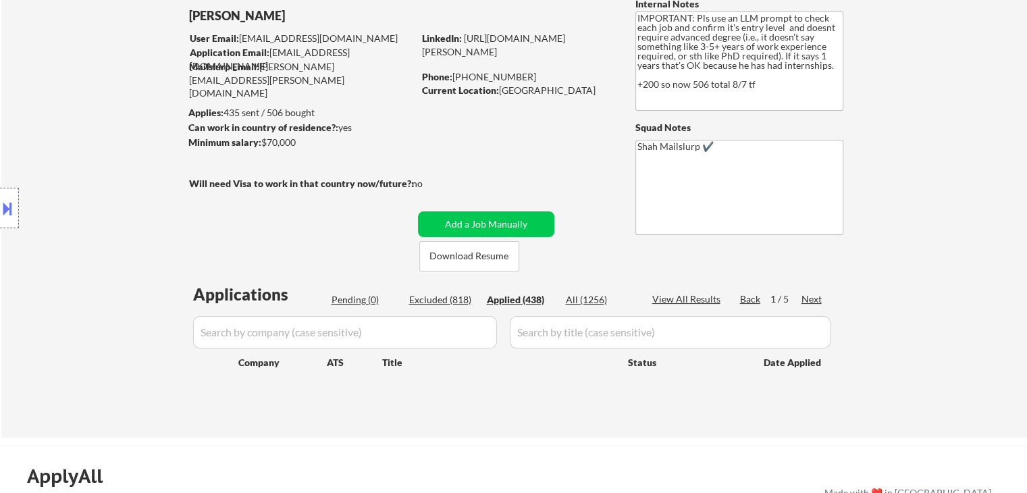
select select ""applied""
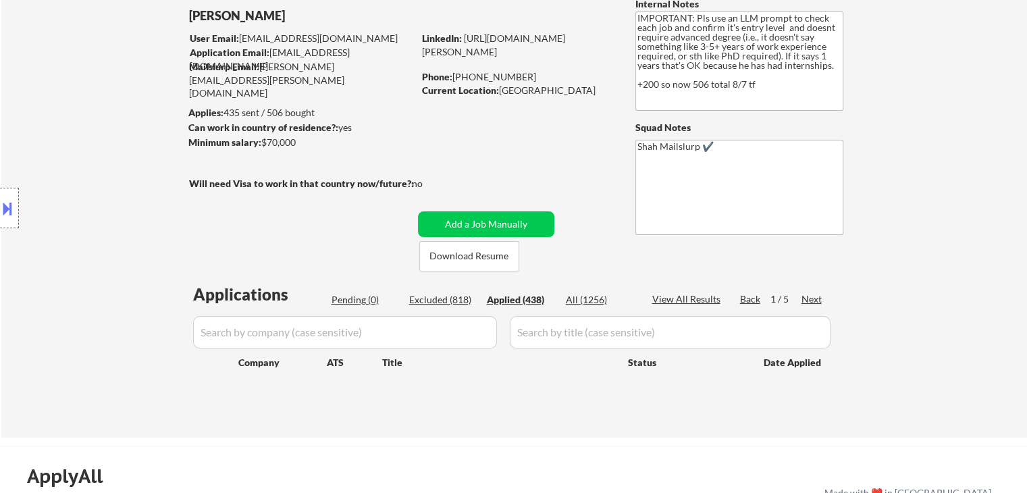
select select ""applied""
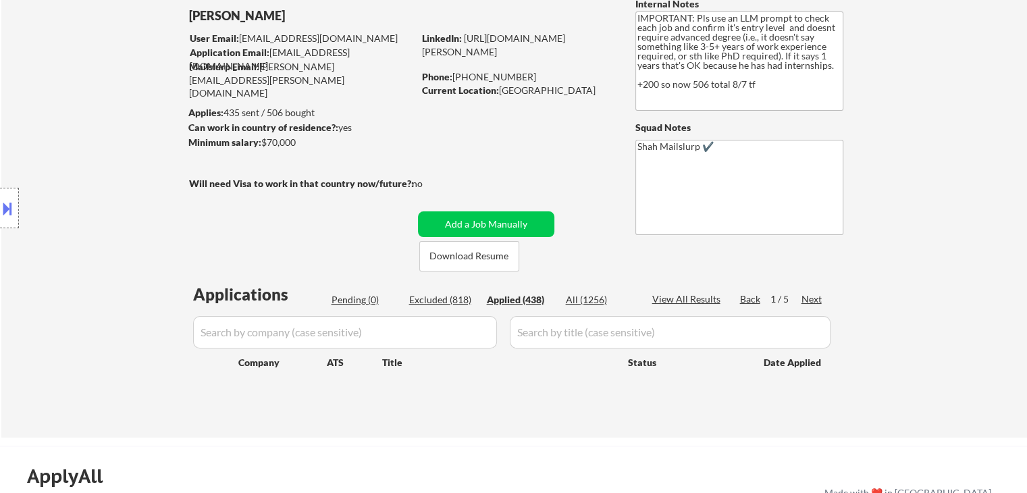
select select ""applied""
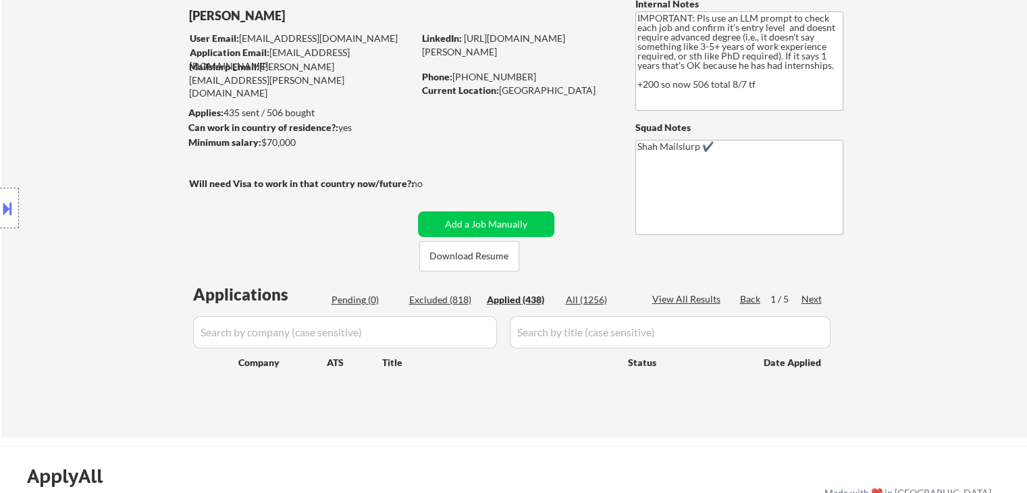
select select ""applied""
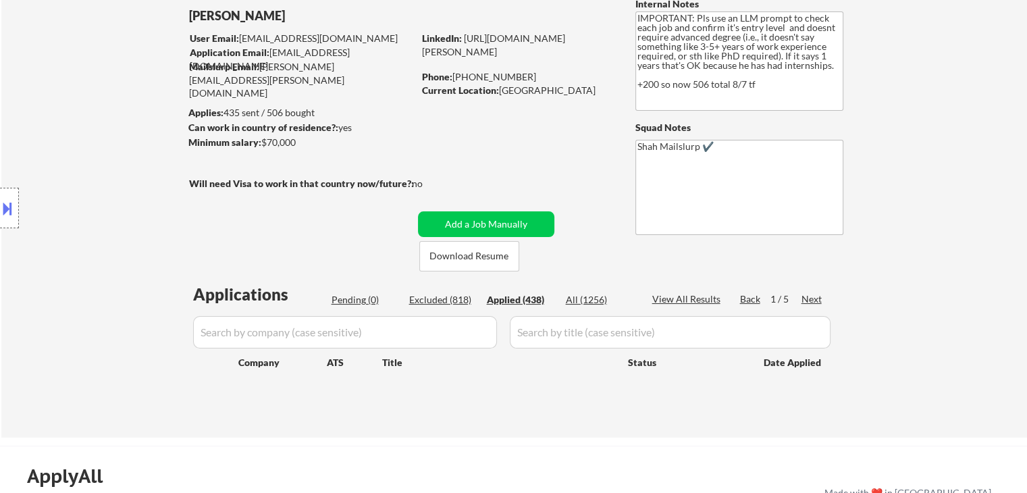
select select ""applied""
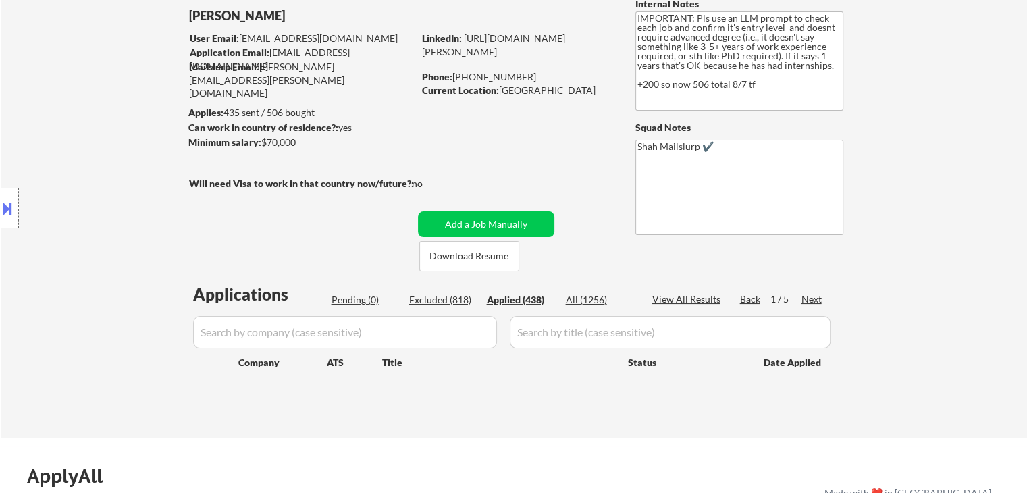
select select ""applied""
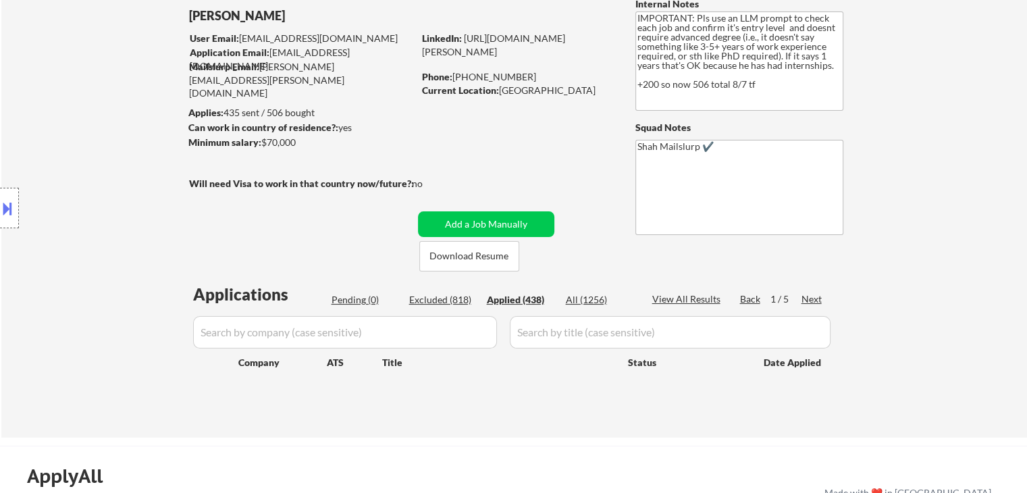
select select ""applied""
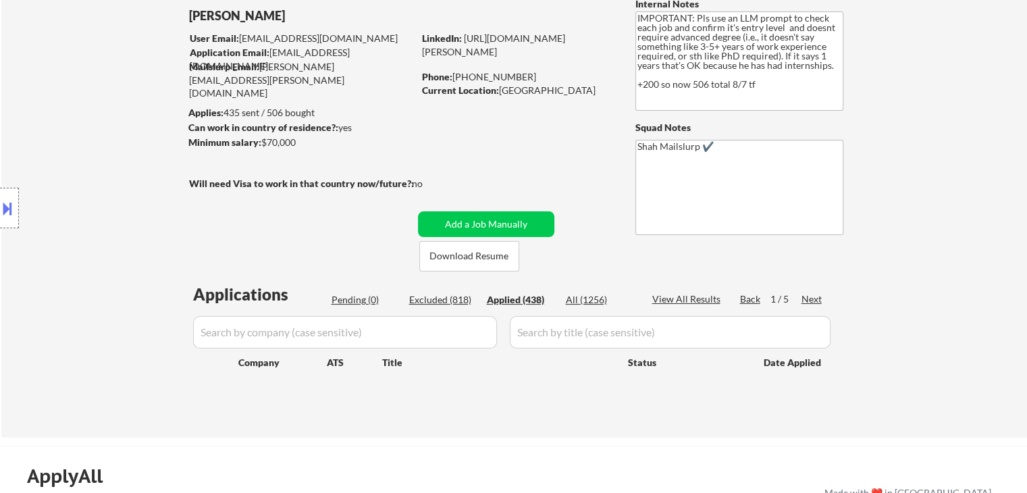
select select ""applied""
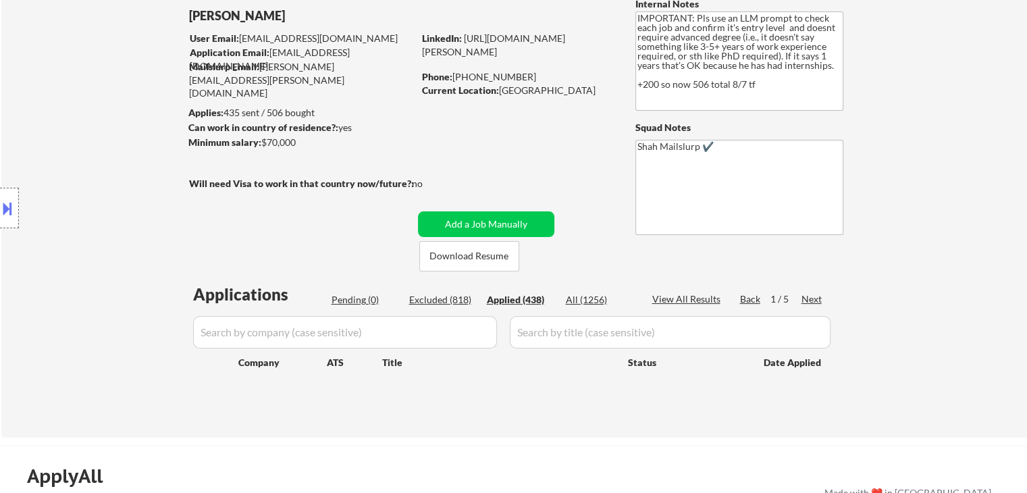
select select ""applied""
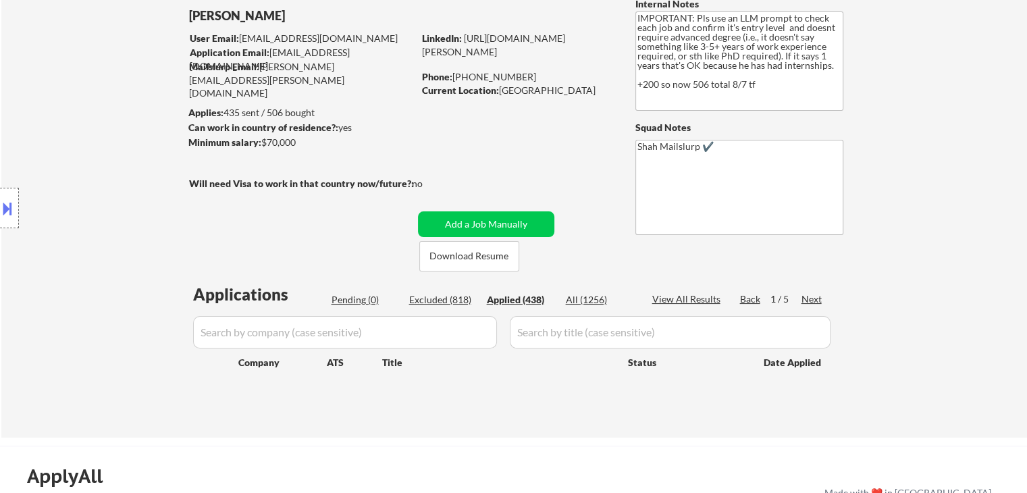
select select ""applied""
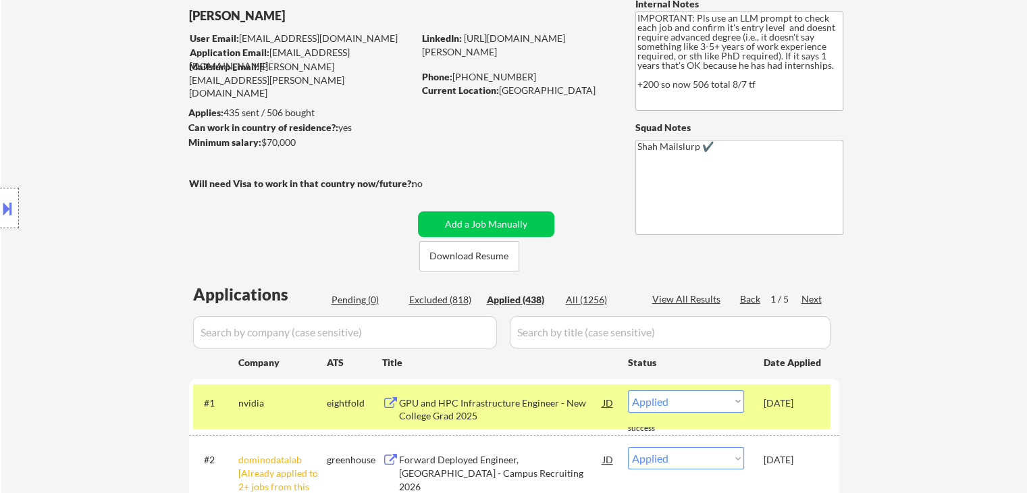
click at [359, 301] on div "Pending (0)" at bounding box center [366, 300] width 68 height 14
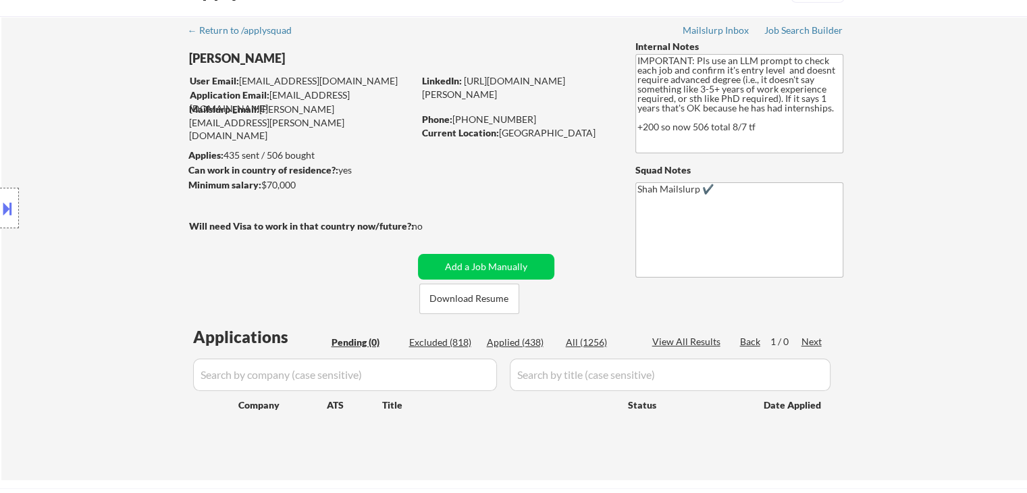
scroll to position [0, 0]
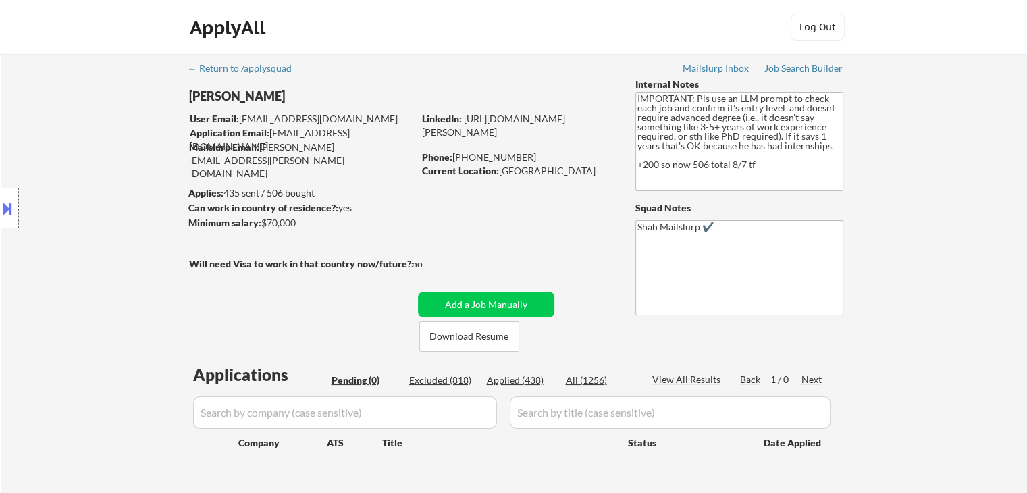
drag, startPoint x: 86, startPoint y: 46, endPoint x: 148, endPoint y: 107, distance: 87.4
click at [86, 46] on div "ApplyAll Log Out" at bounding box center [513, 27] width 1027 height 55
drag, startPoint x: 1014, startPoint y: 136, endPoint x: 1001, endPoint y: 6, distance: 130.3
click at [1014, 131] on div "← Return to /applysquad Mailslurp Inbox Job Search Builder [PERSON_NAME] User E…" at bounding box center [514, 286] width 1026 height 464
